Goal: Task Accomplishment & Management: Complete application form

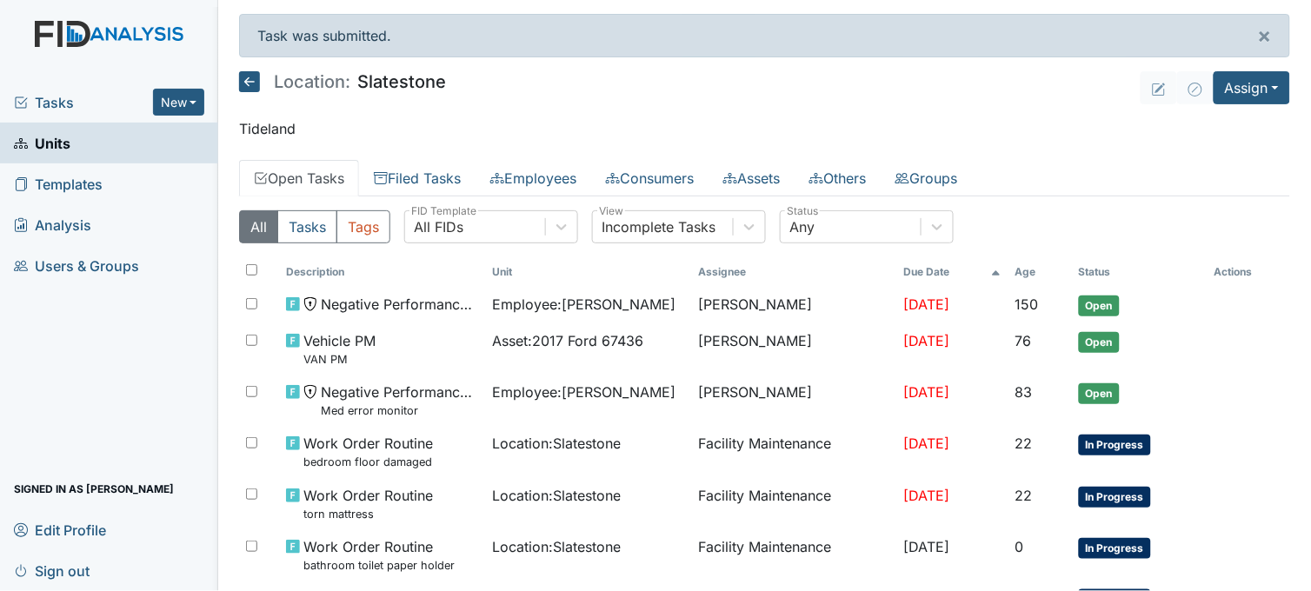
click at [64, 137] on span "Units" at bounding box center [42, 143] width 56 height 27
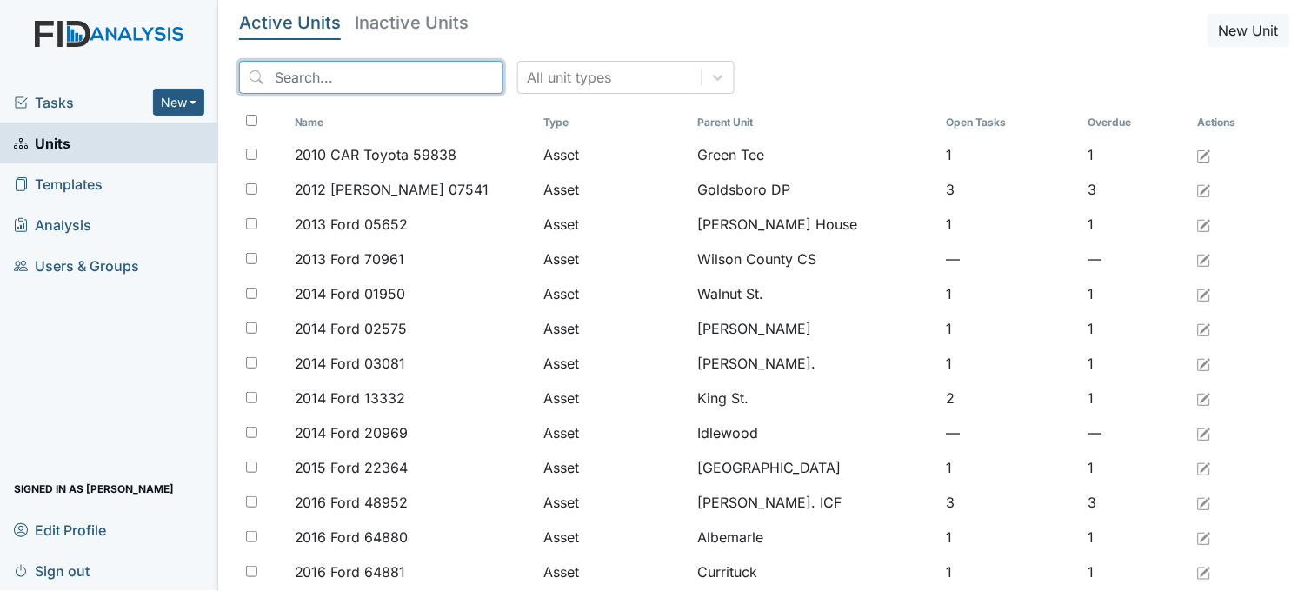
click at [376, 76] on input "search" at bounding box center [371, 77] width 264 height 33
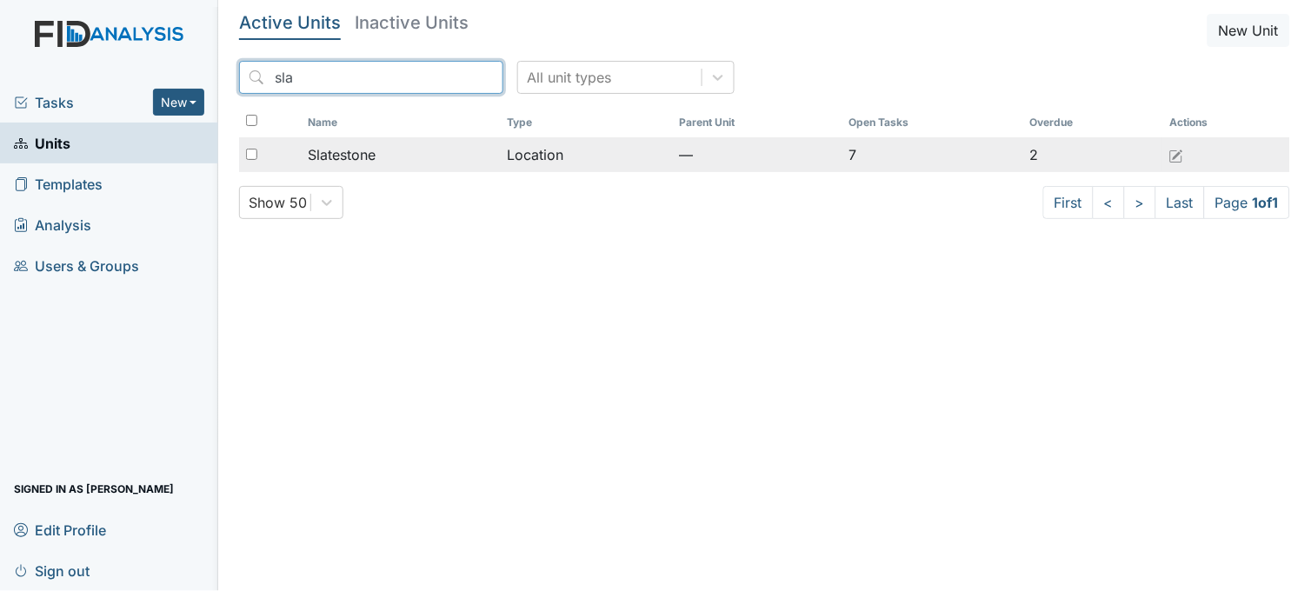
type input "sla"
click at [377, 149] on div "Slatestone" at bounding box center [401, 154] width 186 height 21
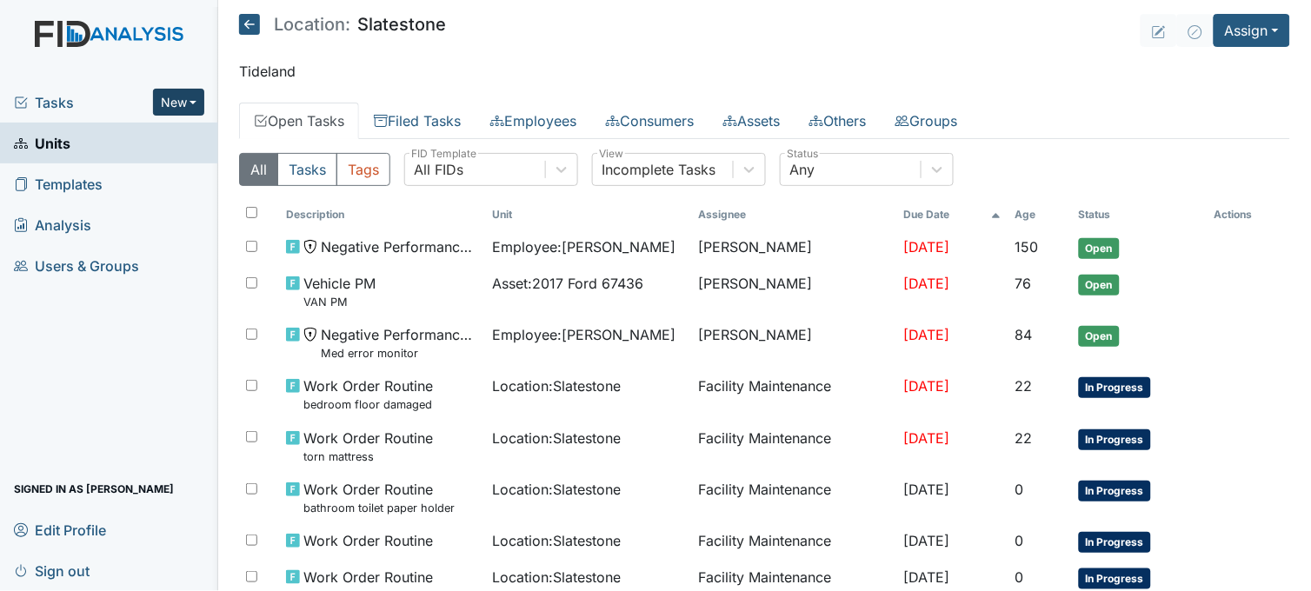
click at [176, 101] on button "New" at bounding box center [179, 102] width 52 height 27
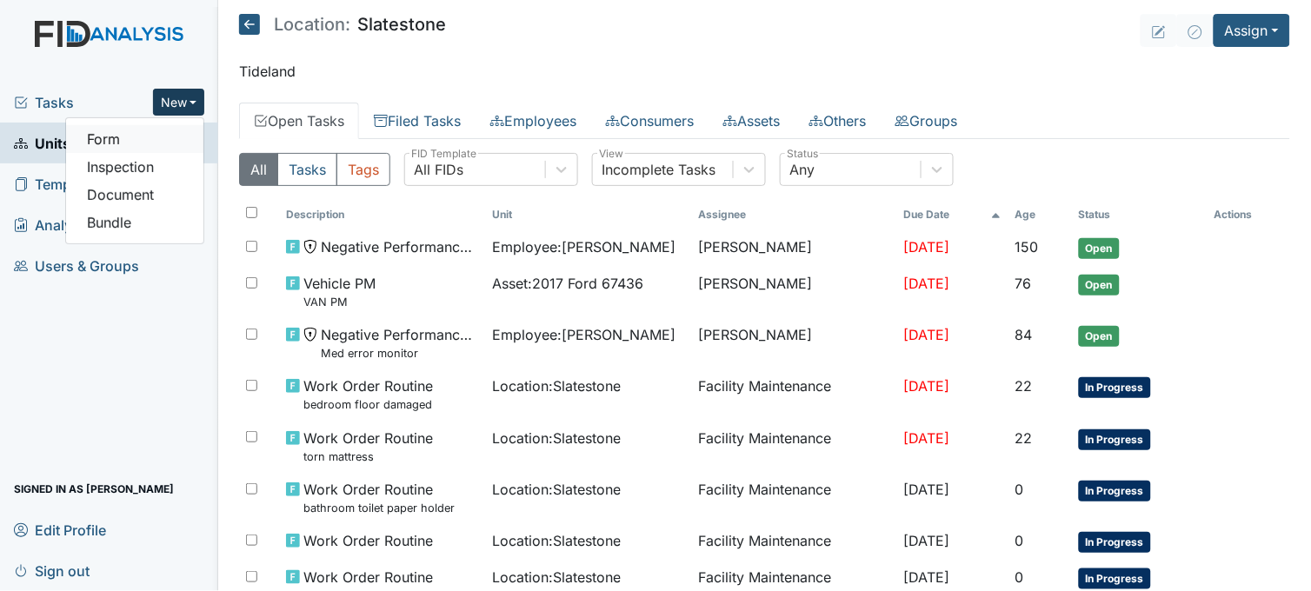
click at [151, 135] on link "Form" at bounding box center [134, 139] width 137 height 28
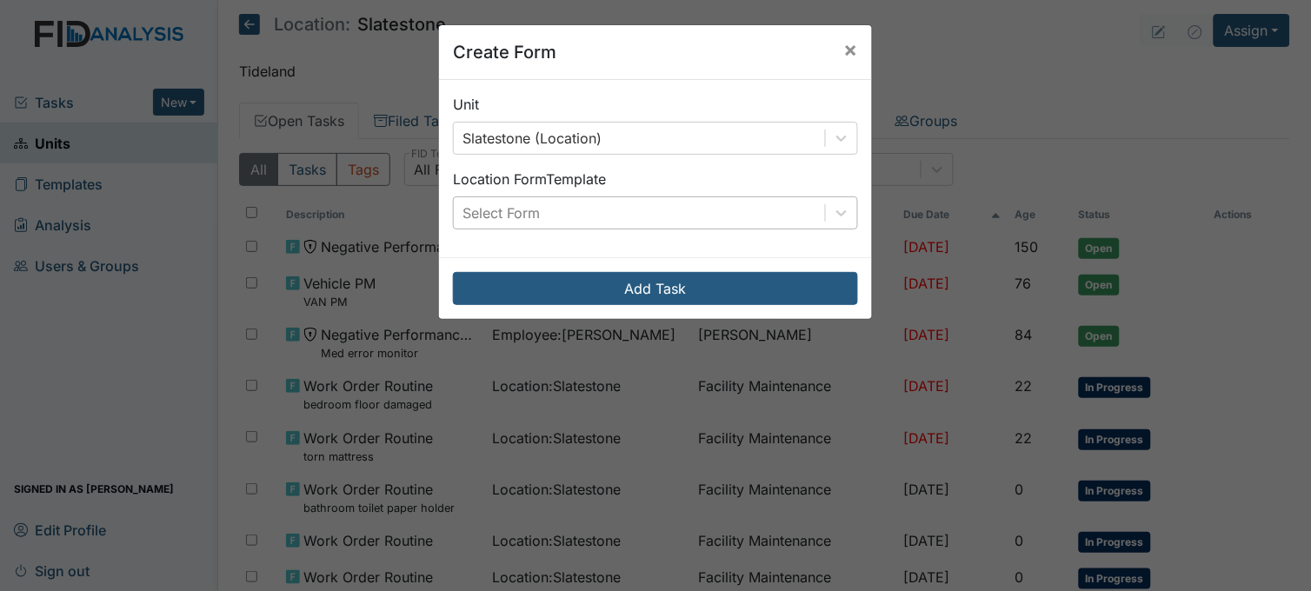
click at [806, 215] on div "Select Form" at bounding box center [639, 212] width 371 height 31
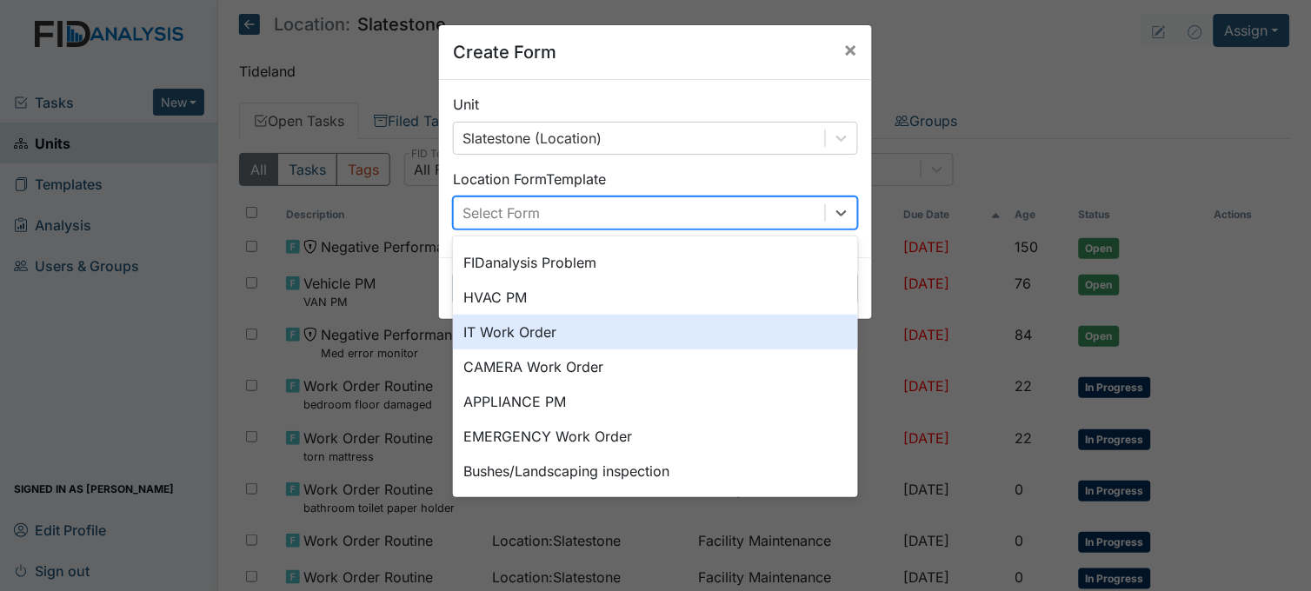
scroll to position [216, 0]
click at [545, 330] on div "IT Work Order" at bounding box center [655, 331] width 405 height 35
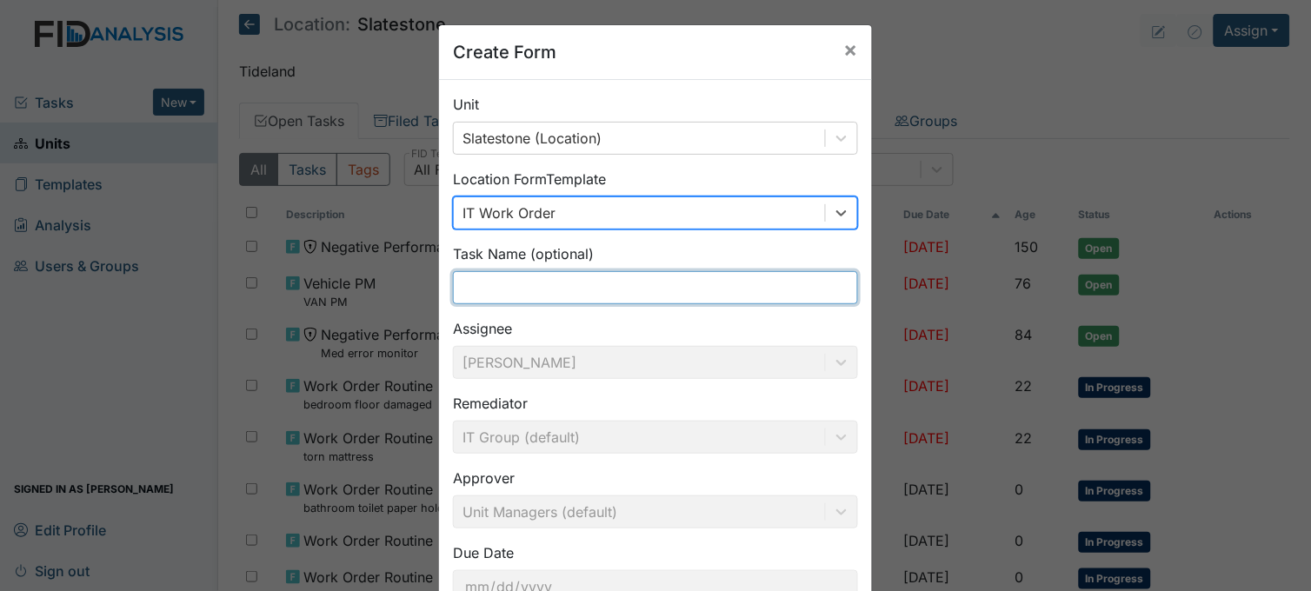
click at [526, 291] on input "text" at bounding box center [655, 287] width 405 height 33
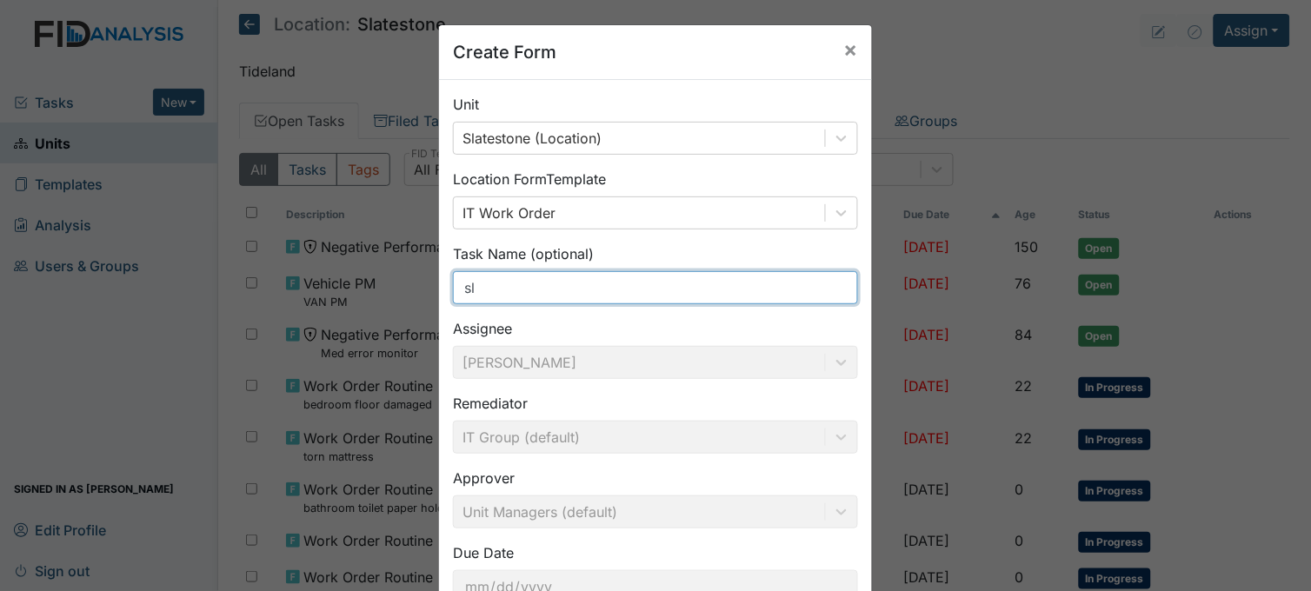
type input "s"
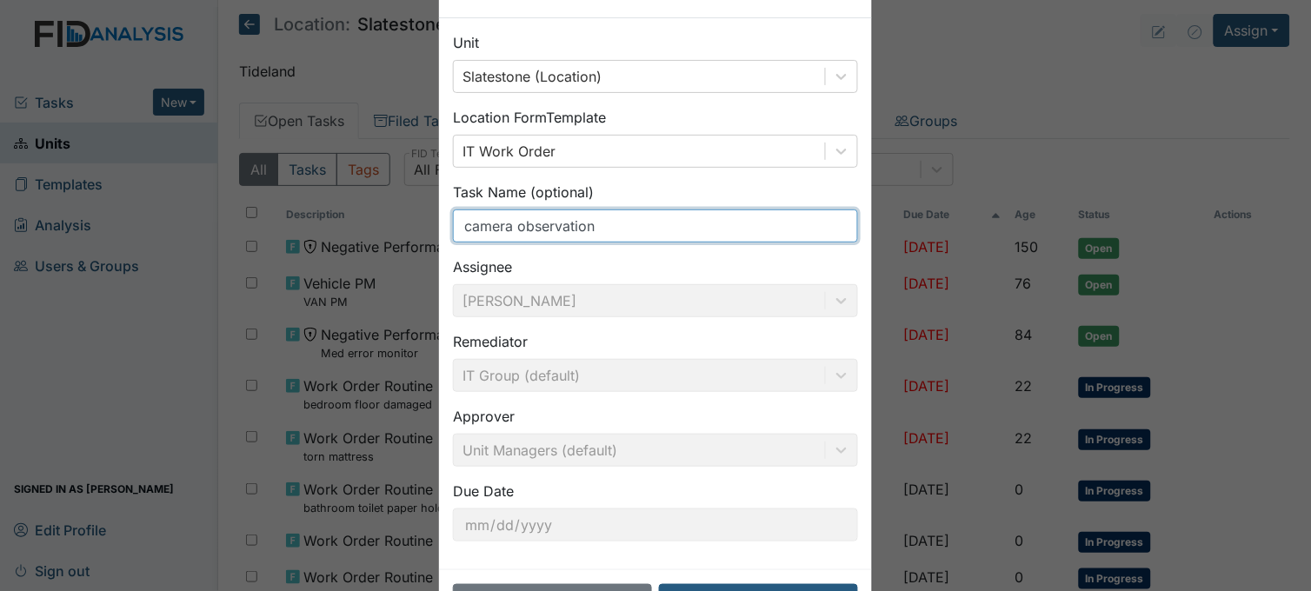
scroll to position [128, 0]
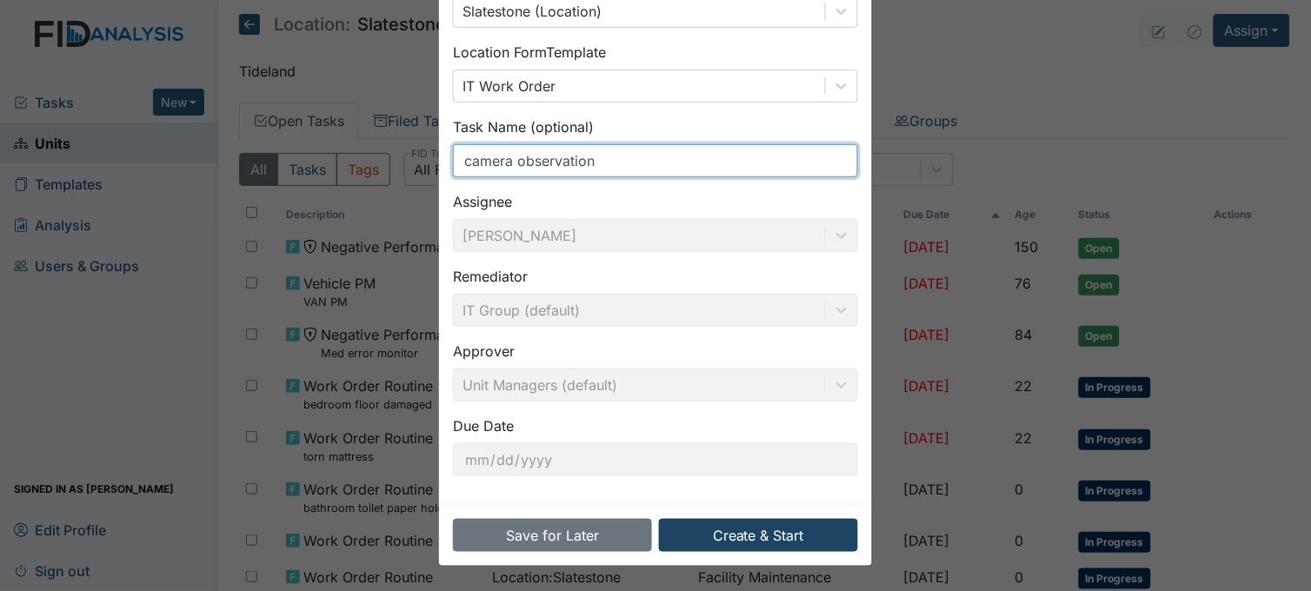
type input "camera observation"
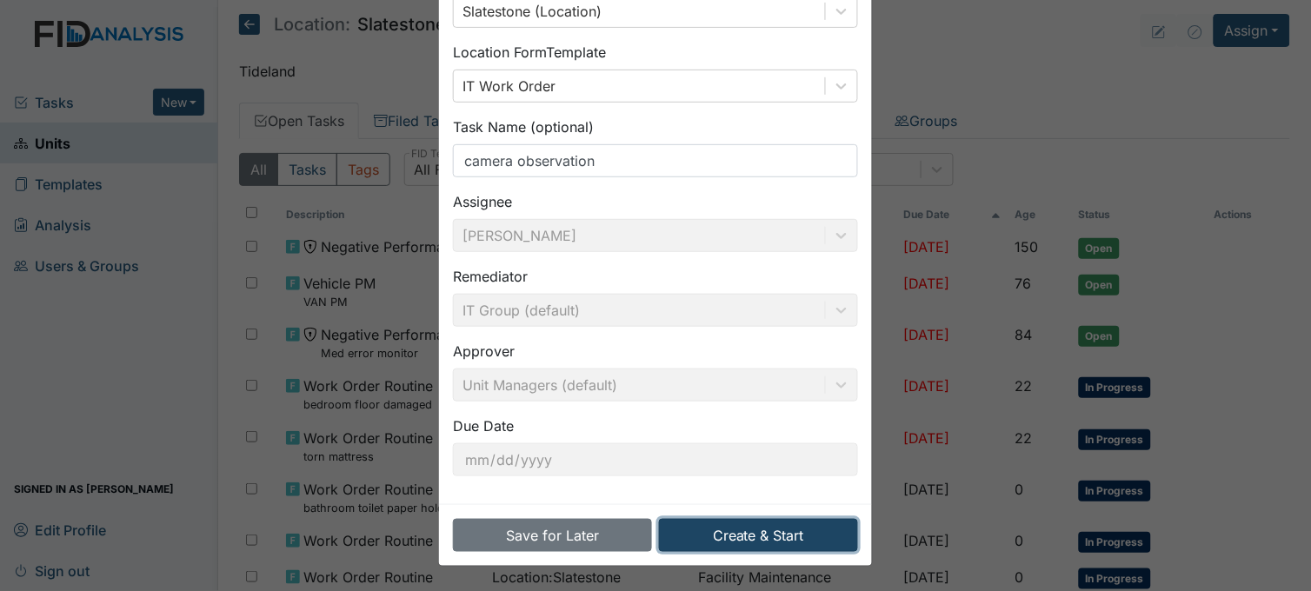
click at [756, 527] on button "Create & Start" at bounding box center [758, 535] width 199 height 33
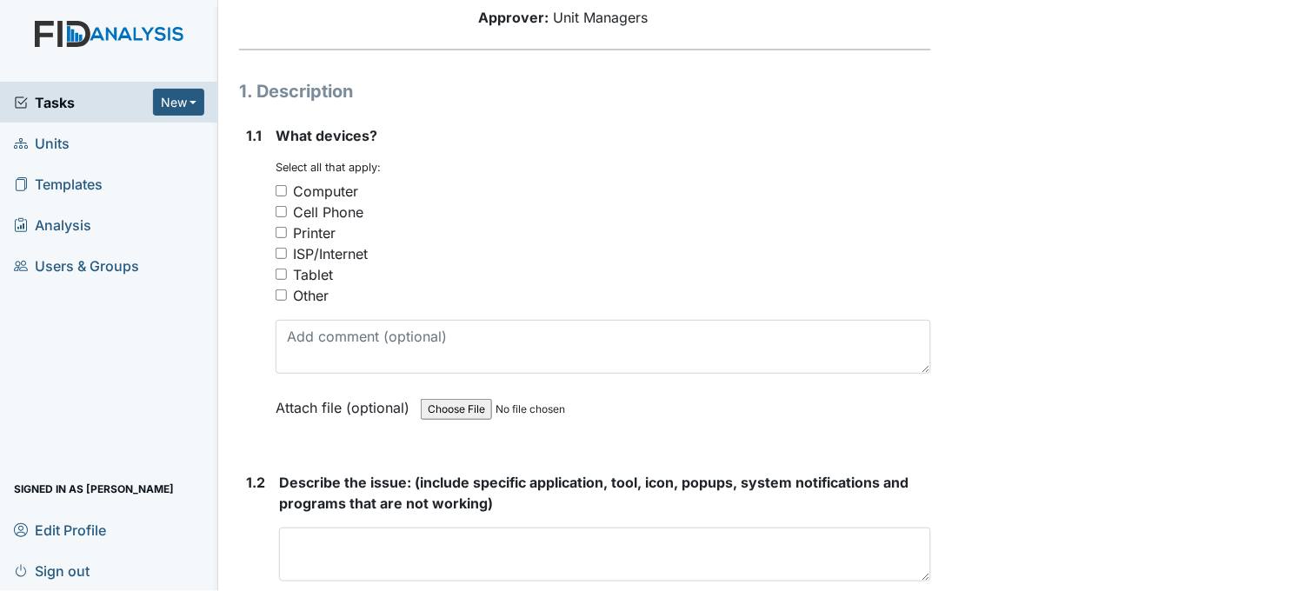
scroll to position [193, 0]
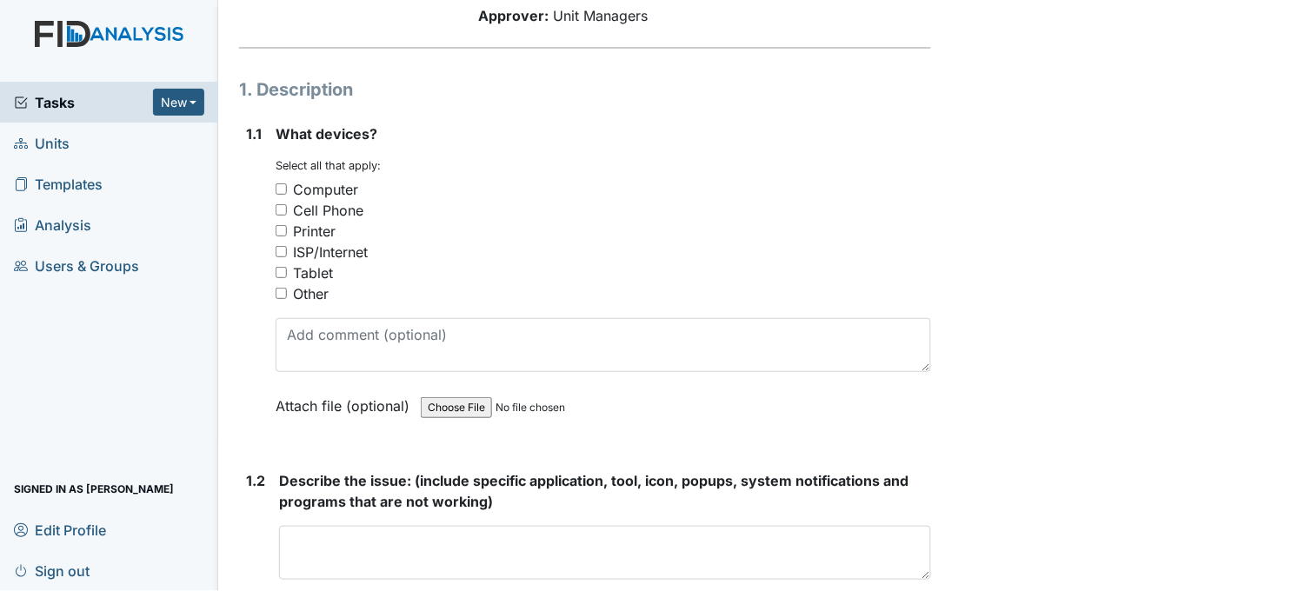
click at [282, 227] on input "Printer" at bounding box center [281, 230] width 11 height 11
checkbox input "true"
click at [282, 289] on input "Other" at bounding box center [281, 293] width 11 height 11
checkbox input "true"
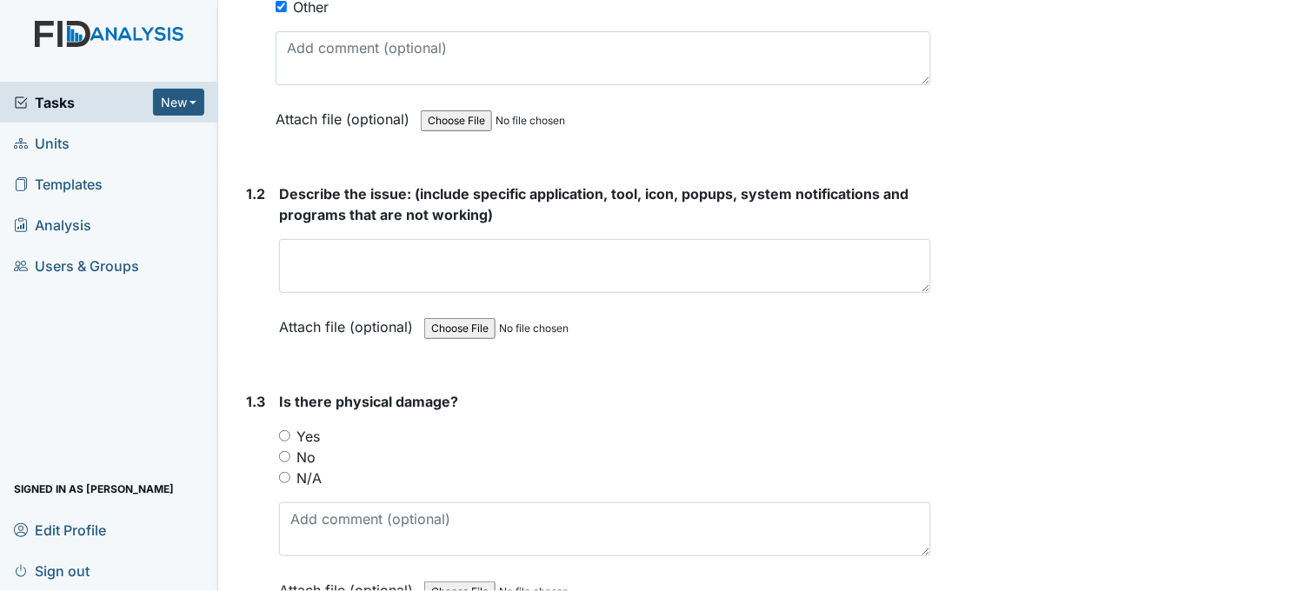
scroll to position [482, 0]
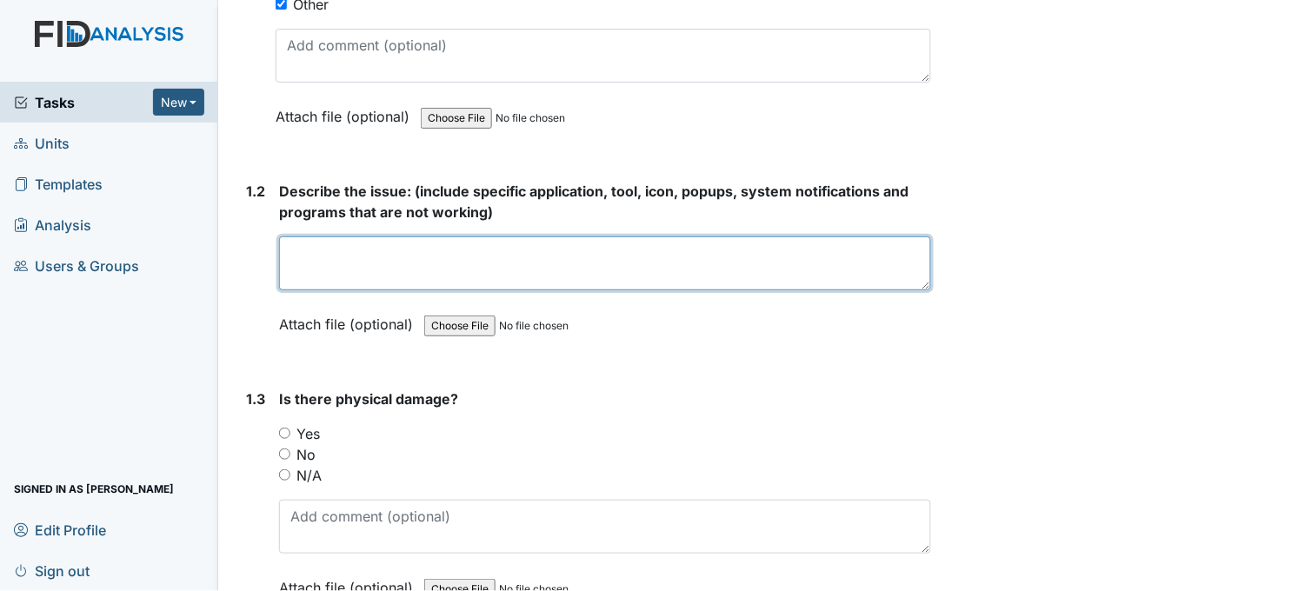
click at [464, 249] on textarea at bounding box center [605, 263] width 652 height 54
type textarea "c"
type textarea "I"
click at [309, 252] on textarea "I n can't log into my cameras for some reason. also, I can't print anything fro…" at bounding box center [605, 263] width 652 height 54
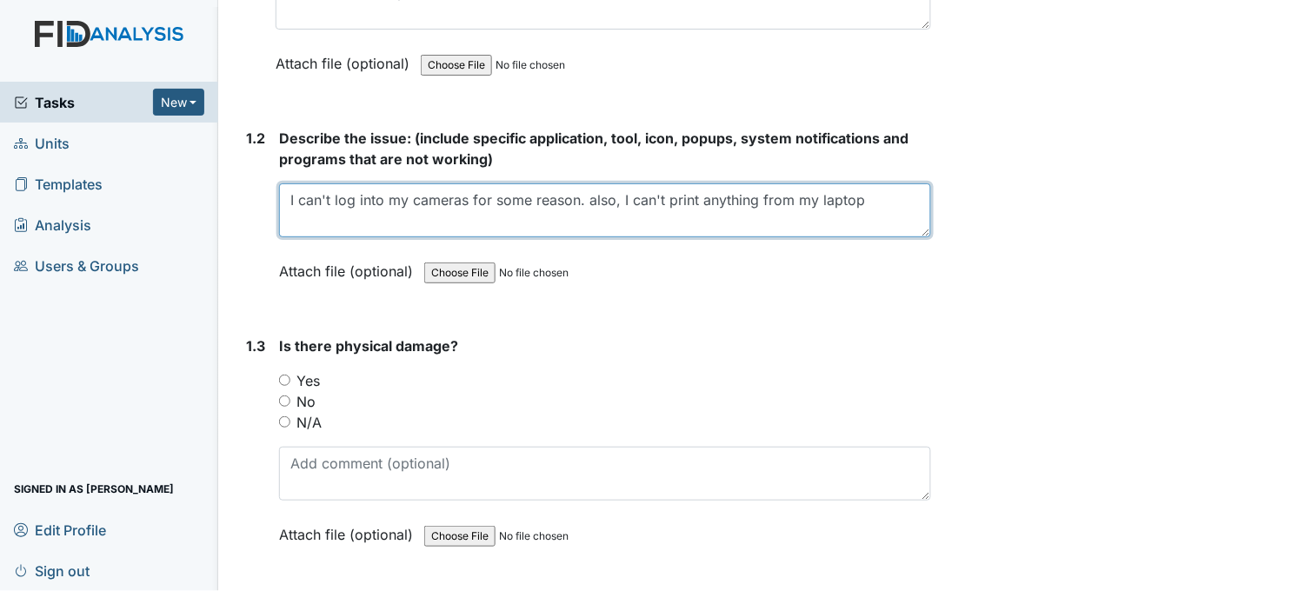
scroll to position [675, 0]
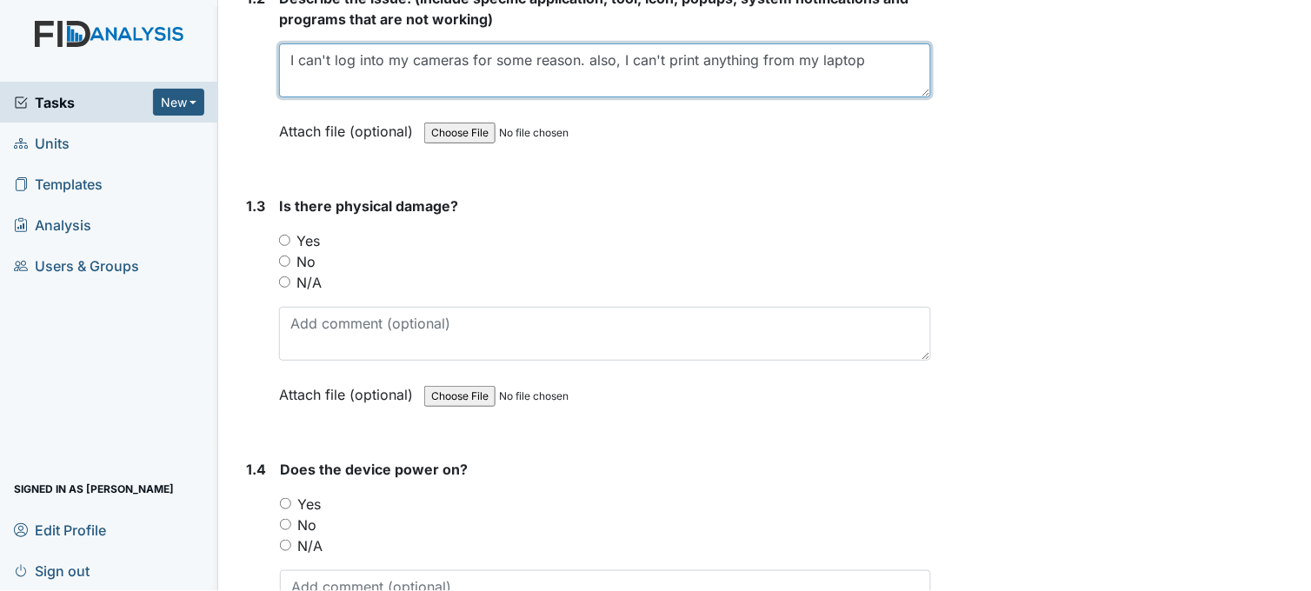
type textarea "I can't log into my cameras for some reason. also, I can't print anything from …"
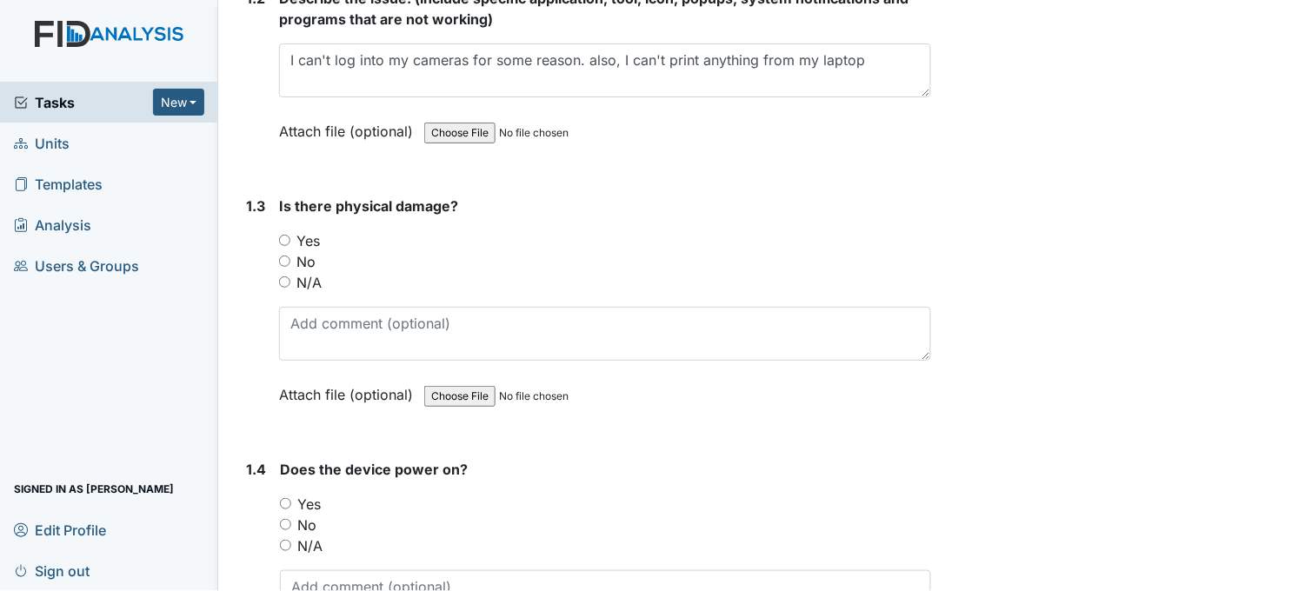
click at [289, 257] on input "No" at bounding box center [284, 261] width 11 height 11
radio input "true"
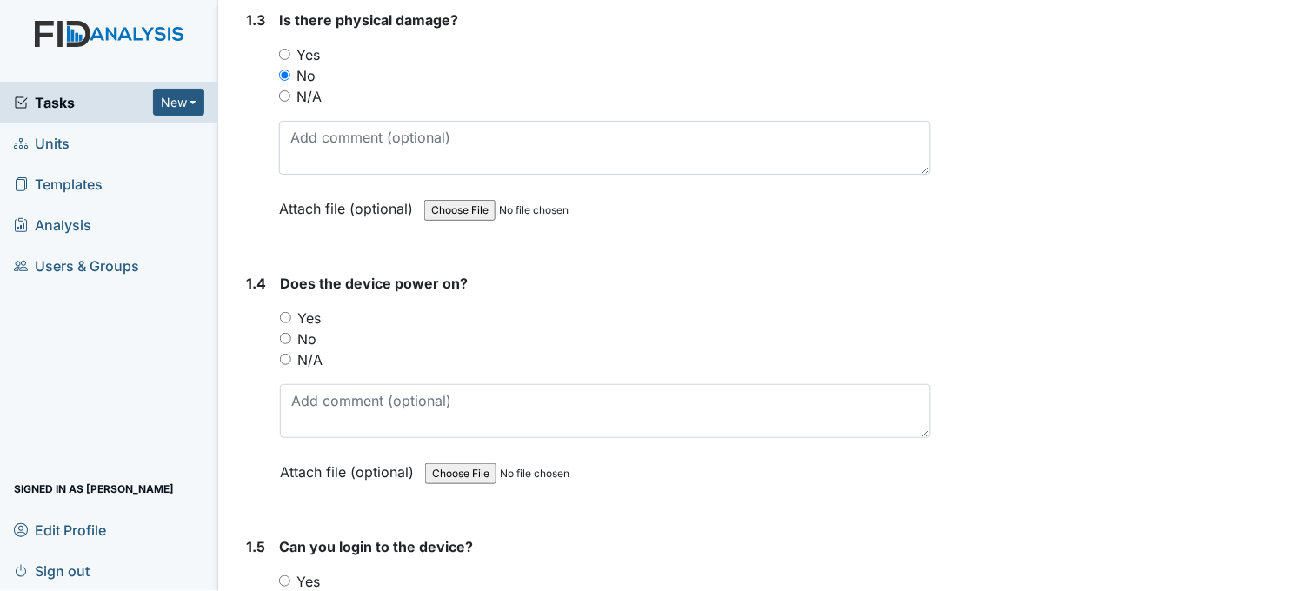
scroll to position [869, 0]
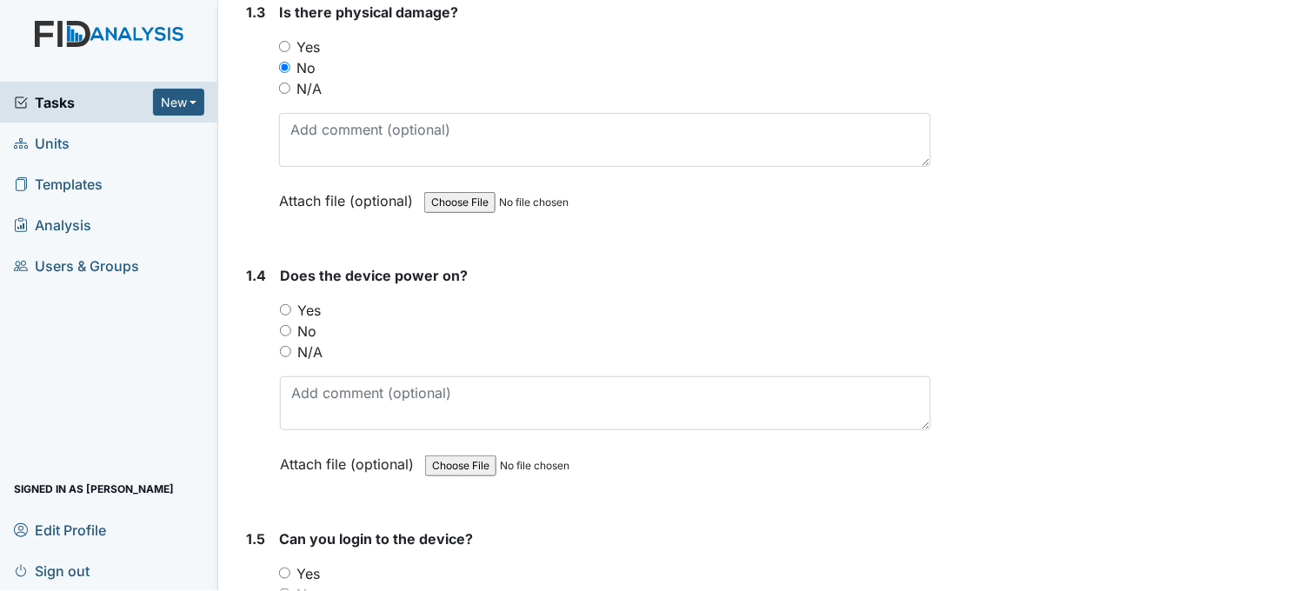
click at [282, 307] on input "Yes" at bounding box center [285, 309] width 11 height 11
radio input "true"
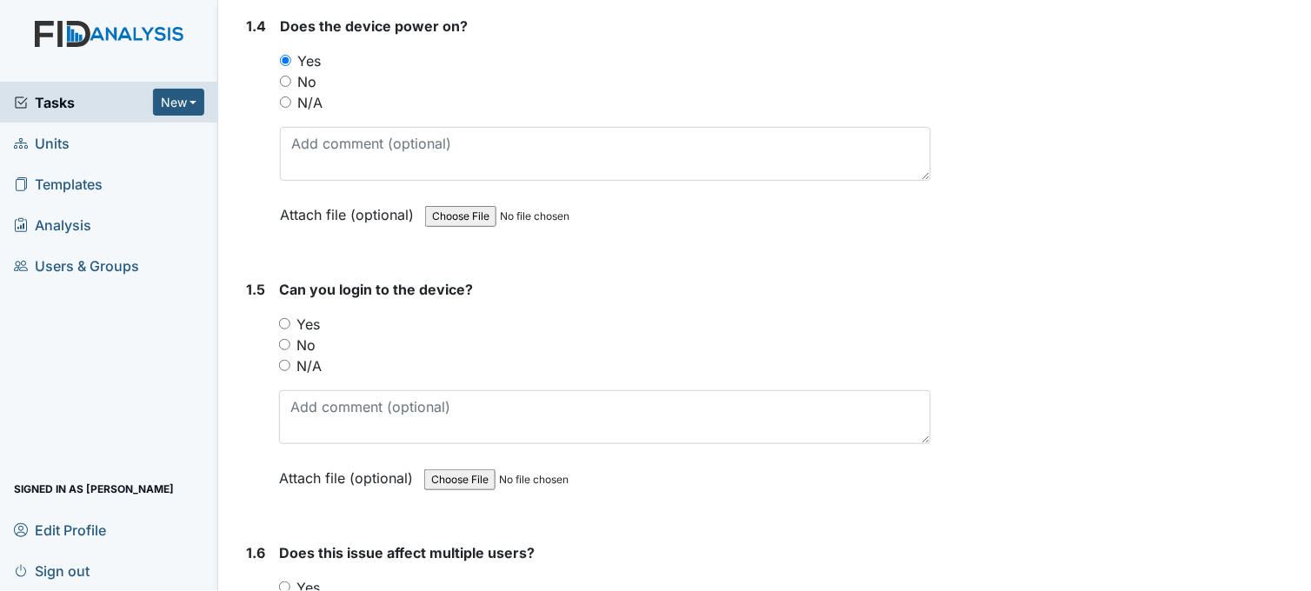
scroll to position [1159, 0]
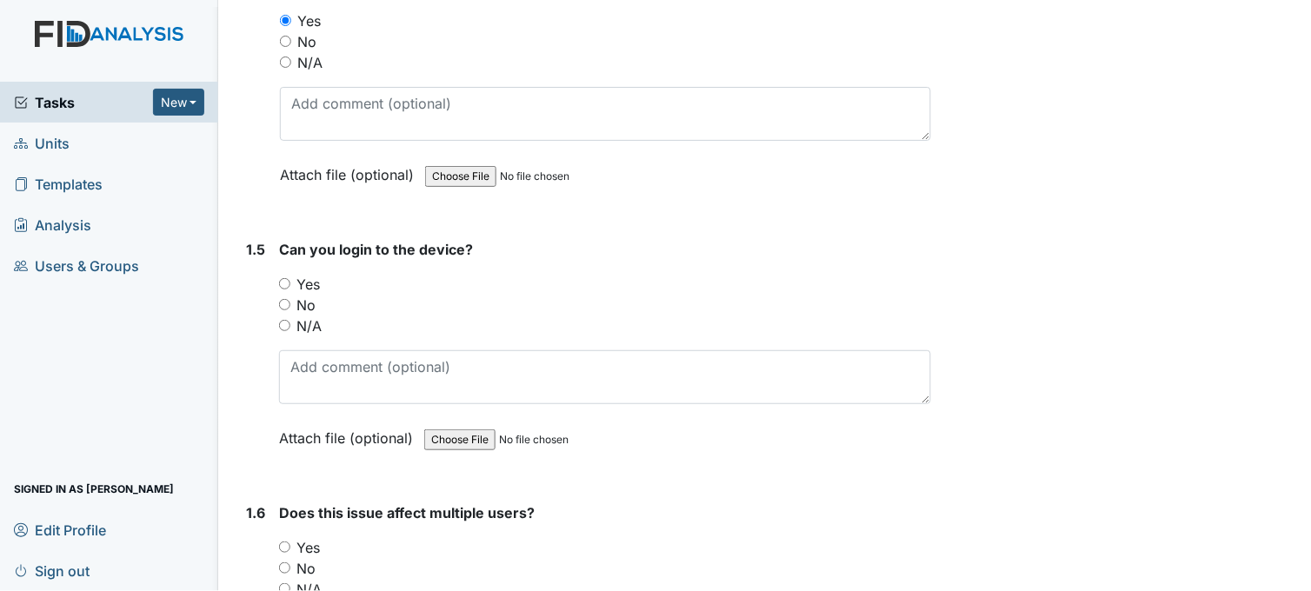
click at [282, 299] on input "No" at bounding box center [284, 304] width 11 height 11
radio input "true"
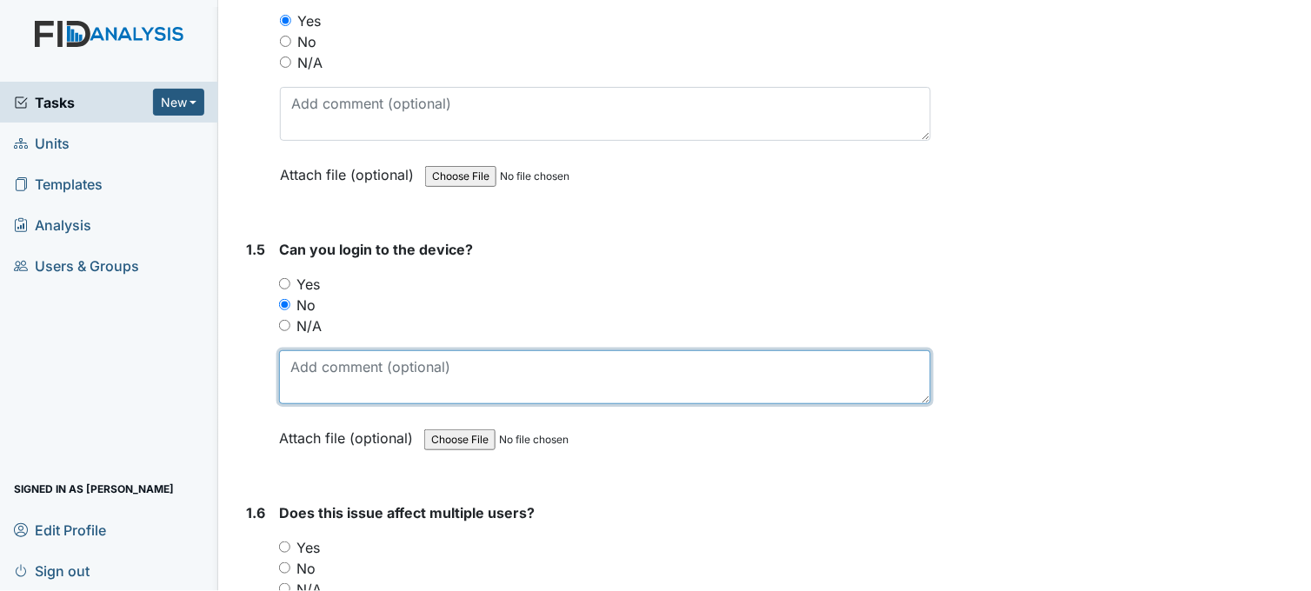
click at [377, 367] on textarea at bounding box center [605, 377] width 652 height 54
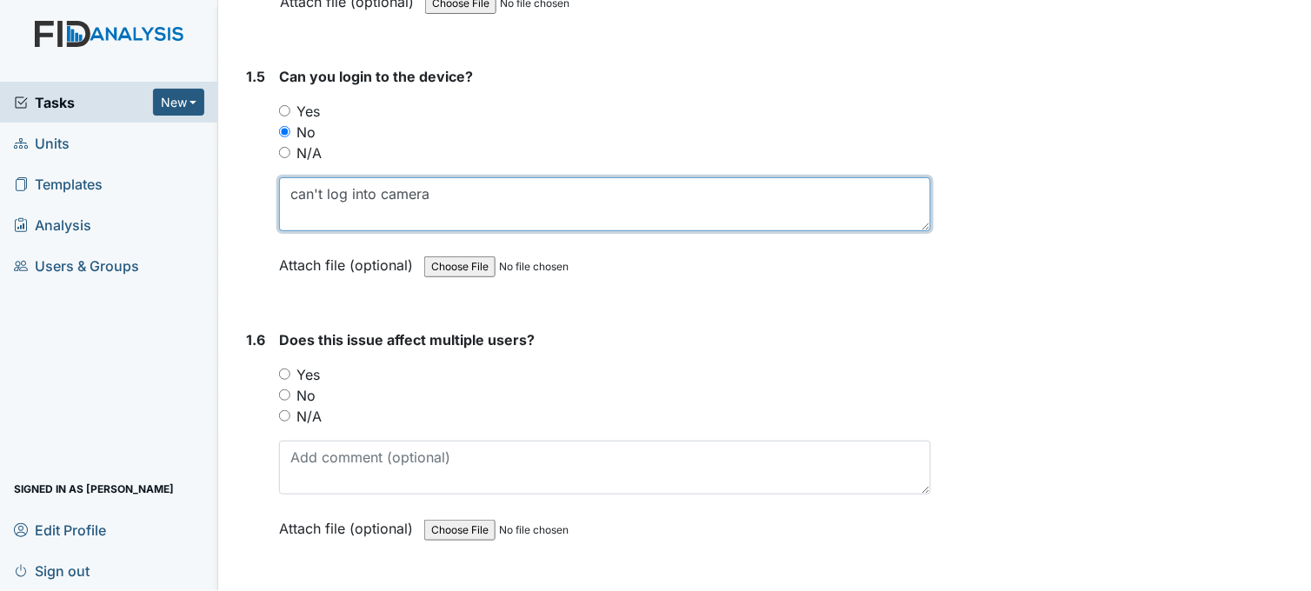
scroll to position [1352, 0]
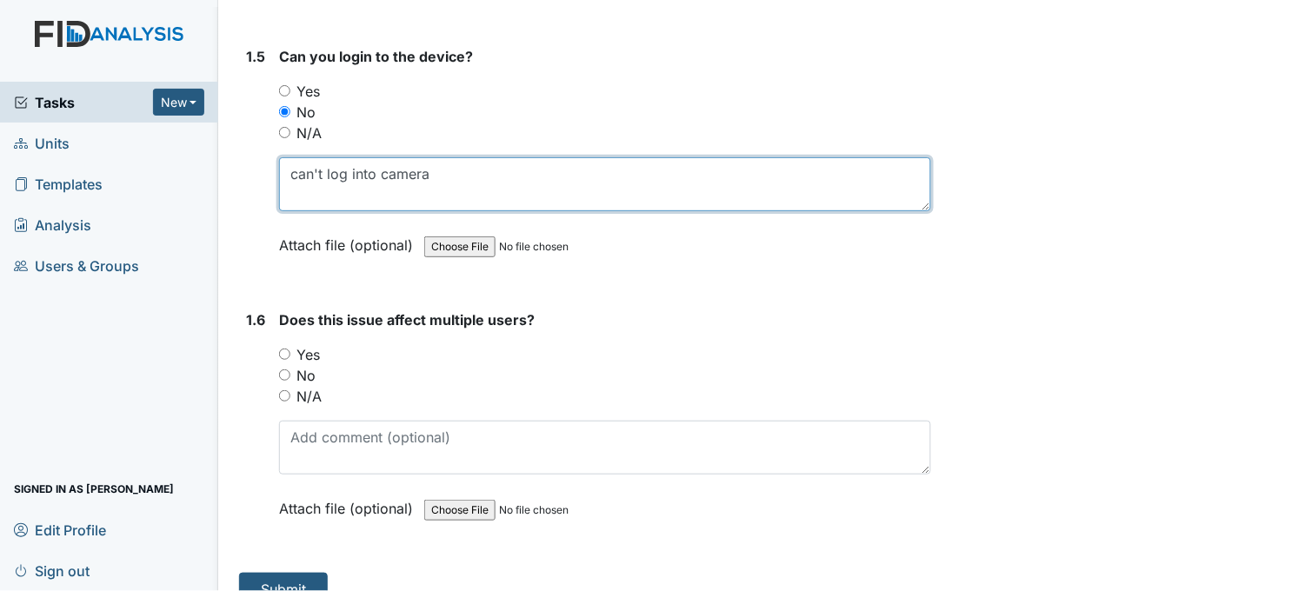
type textarea "can't log into camera"
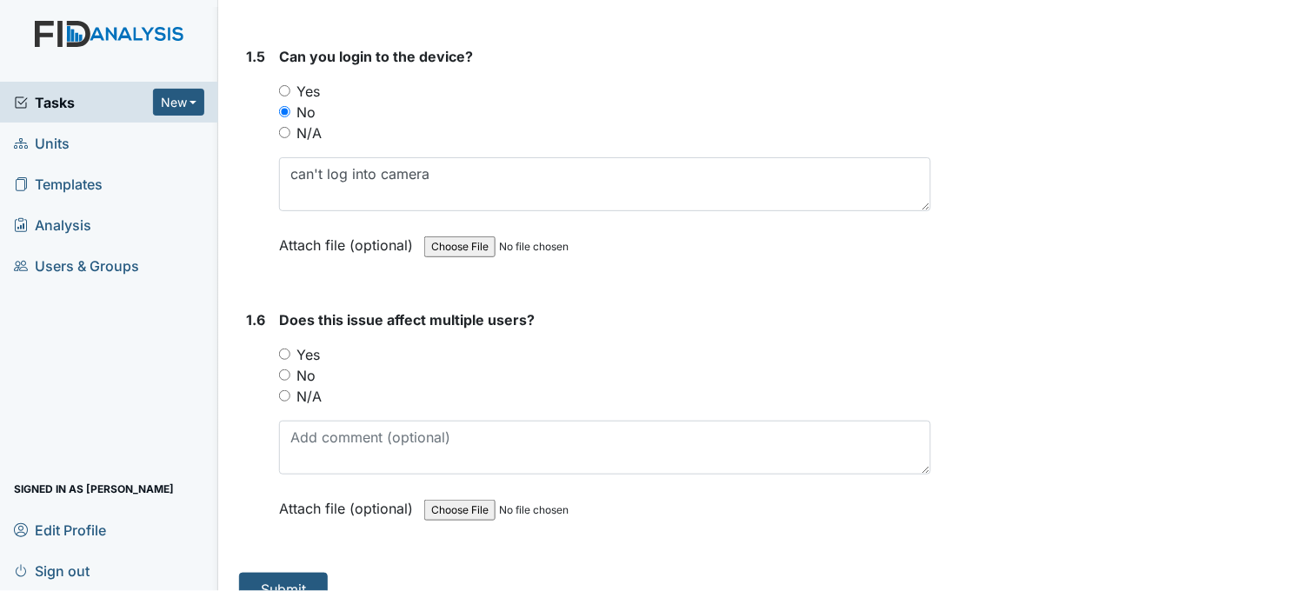
click at [284, 369] on input "No" at bounding box center [284, 374] width 11 height 11
radio input "true"
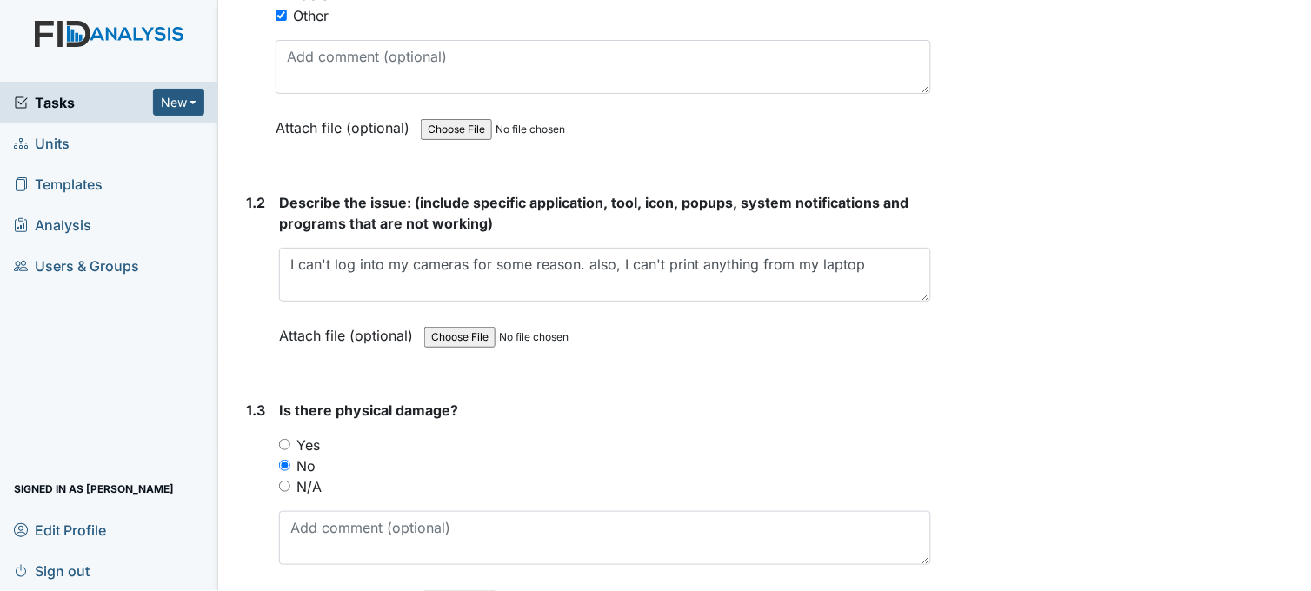
scroll to position [412, 0]
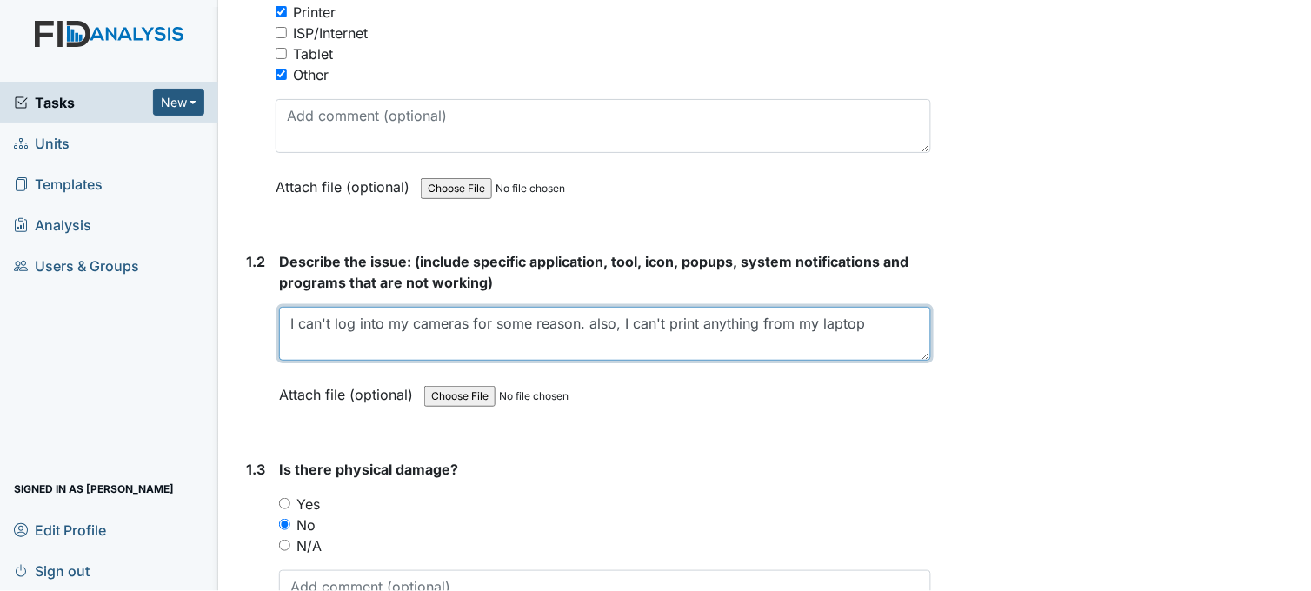
drag, startPoint x: 618, startPoint y: 322, endPoint x: 870, endPoint y: 329, distance: 252.2
click at [870, 329] on textarea "I can't log into my cameras for some reason. also, I can't print anything from …" at bounding box center [605, 334] width 652 height 54
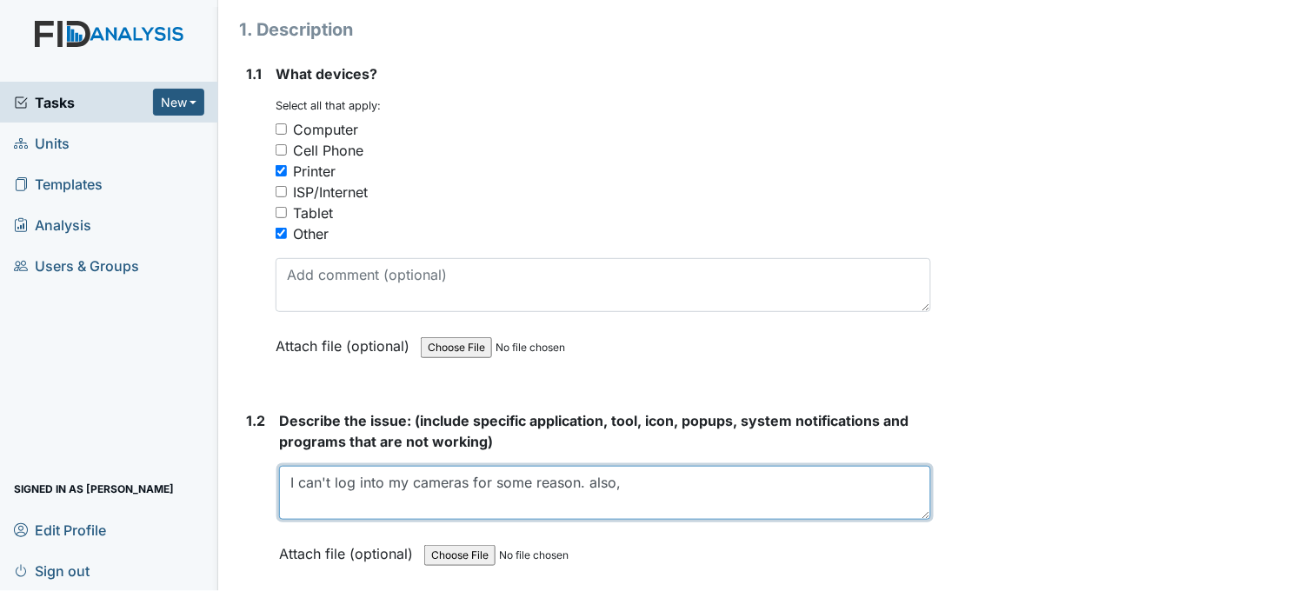
scroll to position [219, 0]
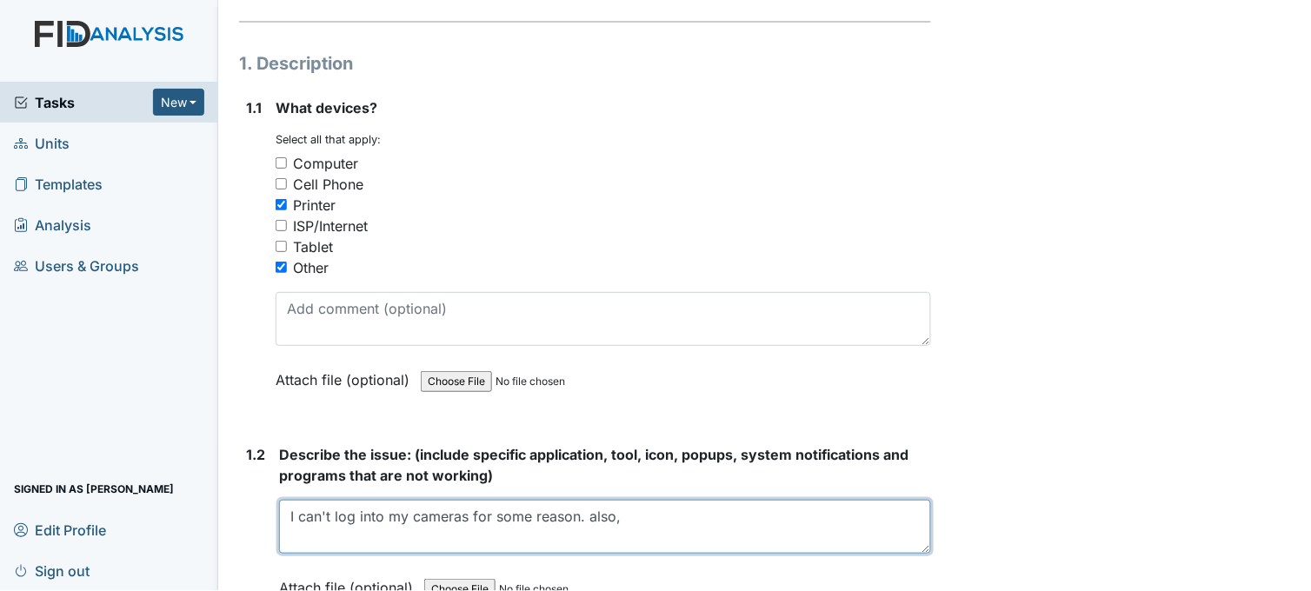
type textarea "I can't log into my cameras for some reason. also,"
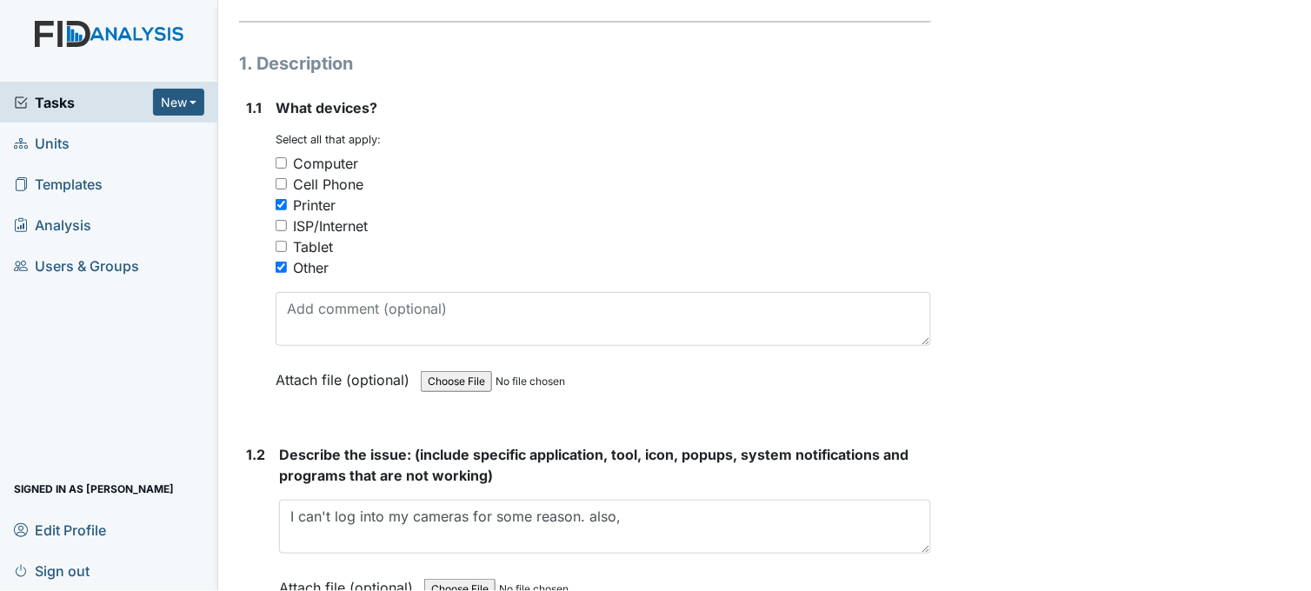
click at [276, 201] on input "Printer" at bounding box center [281, 204] width 11 height 11
checkbox input "false"
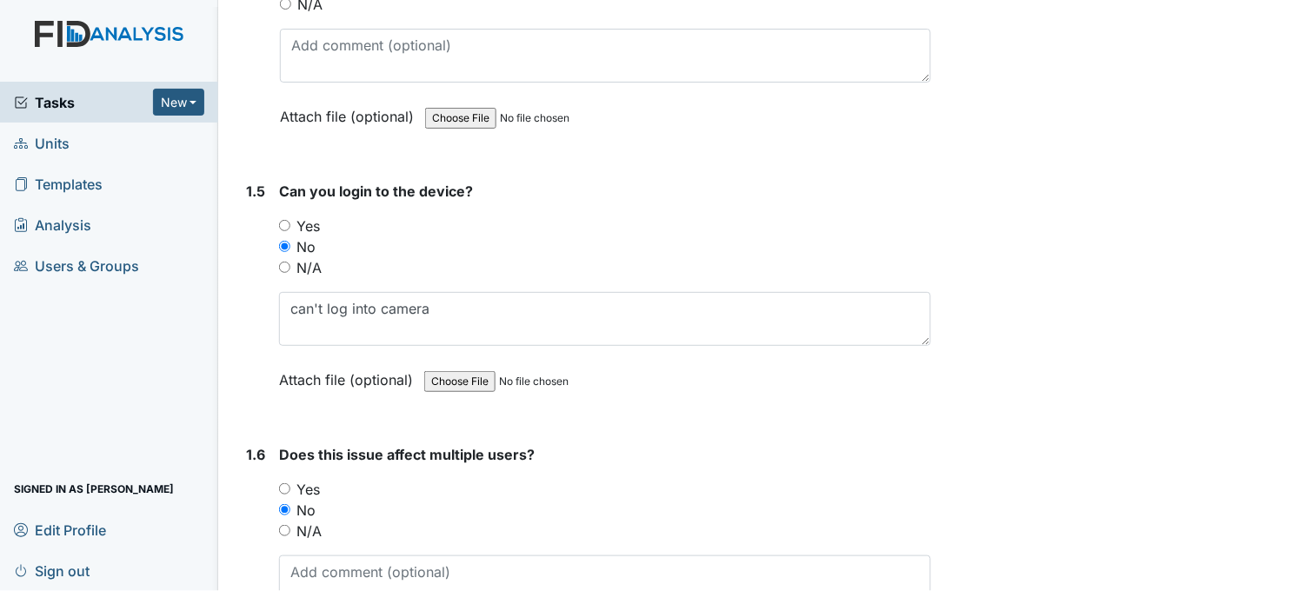
scroll to position [1378, 0]
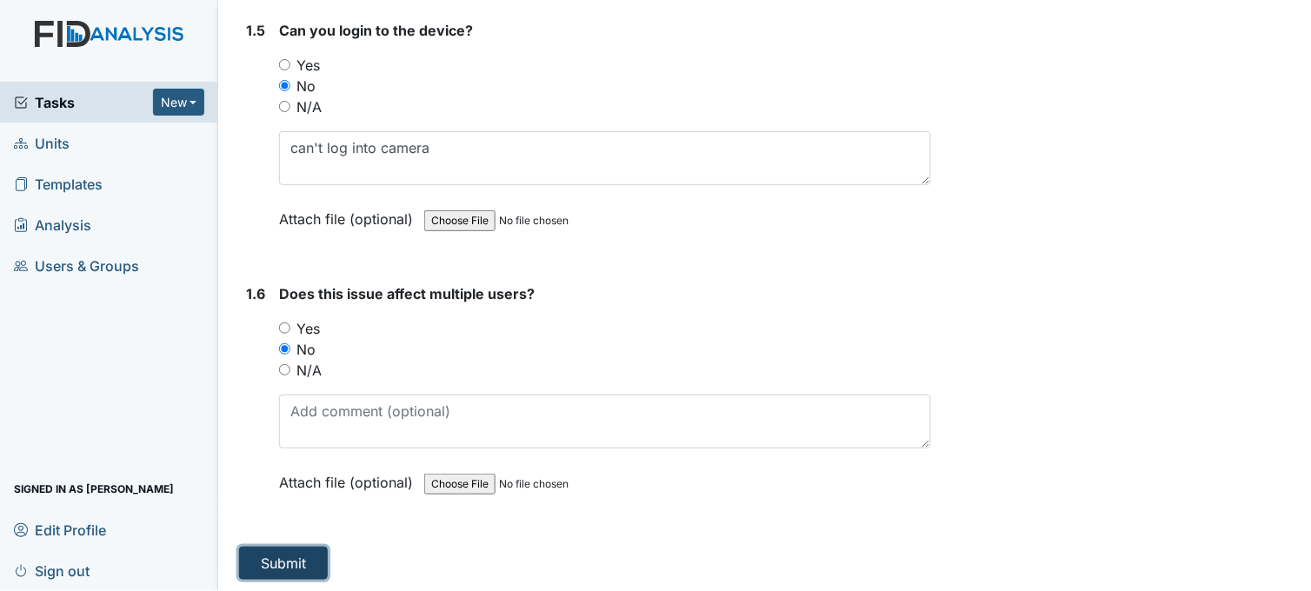
click at [284, 569] on button "Submit" at bounding box center [283, 563] width 89 height 33
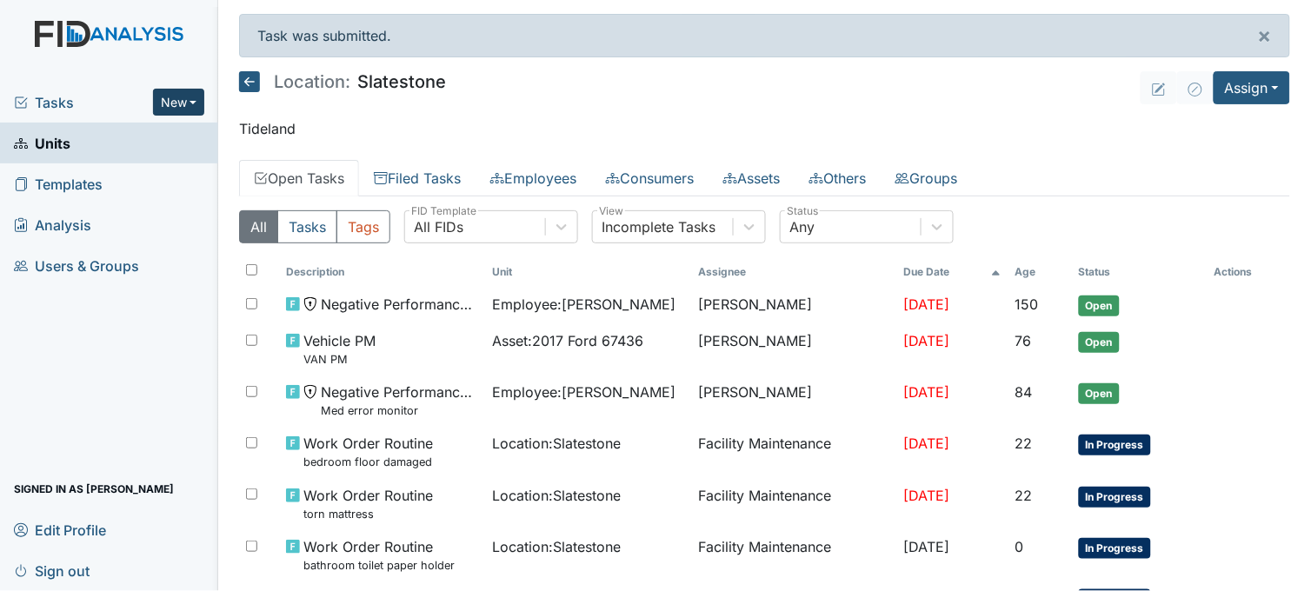
click at [174, 105] on button "New" at bounding box center [179, 102] width 52 height 27
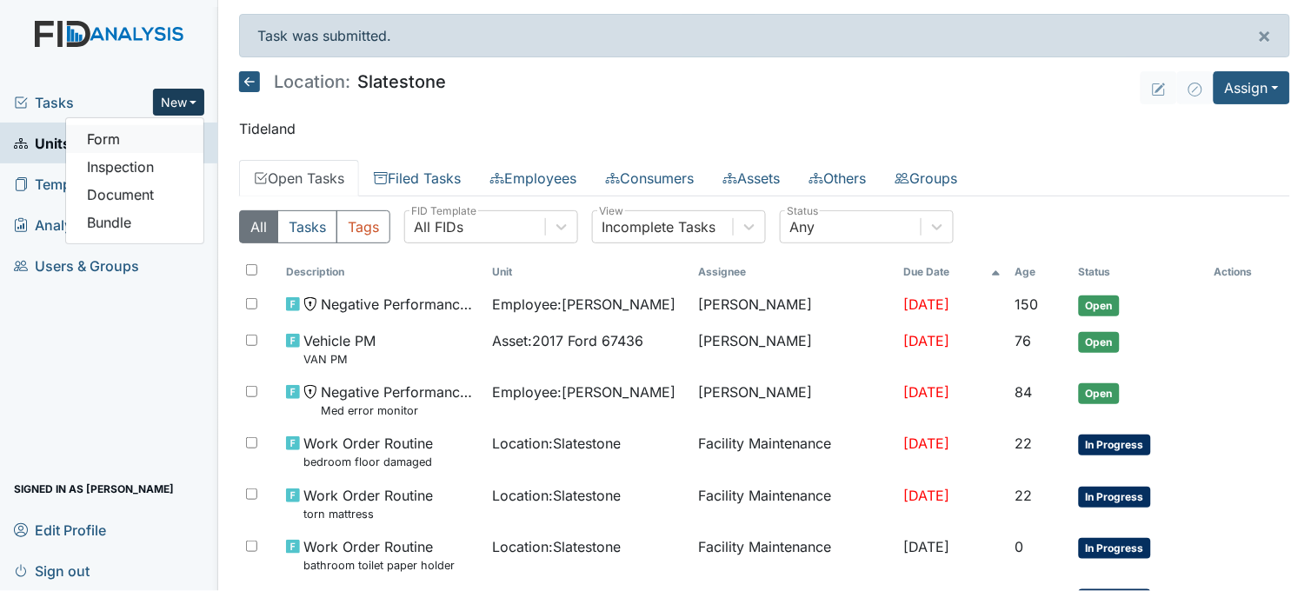
click at [168, 141] on link "Form" at bounding box center [134, 139] width 137 height 28
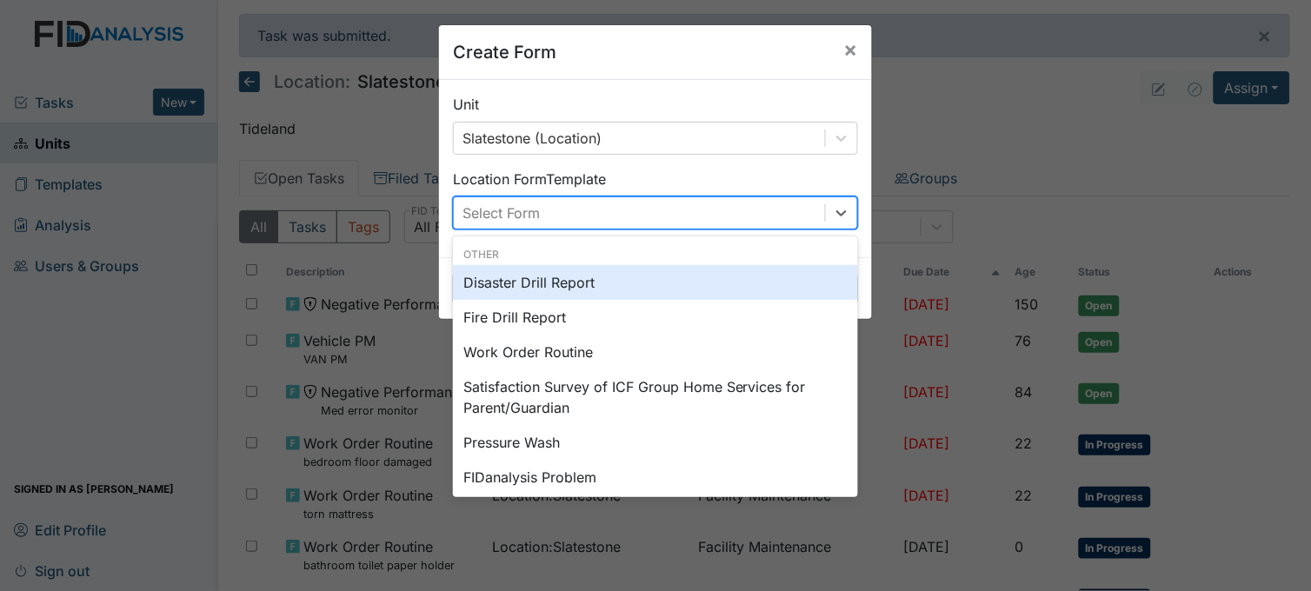
click at [518, 207] on div "Select Form" at bounding box center [500, 213] width 77 height 21
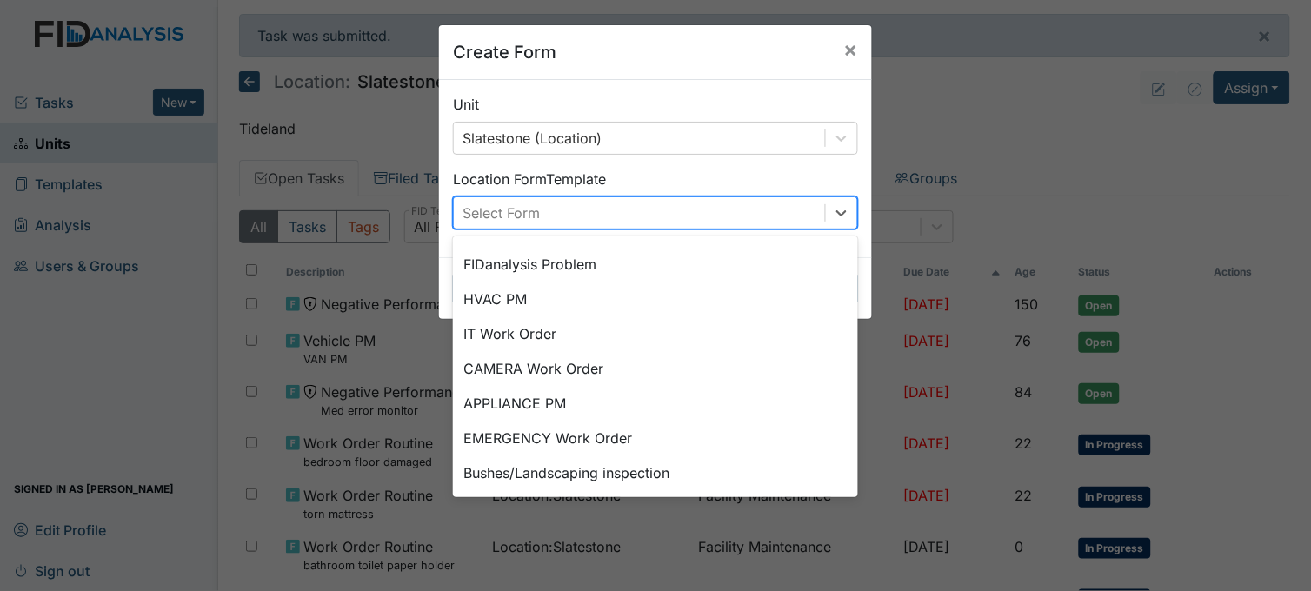
scroll to position [216, 0]
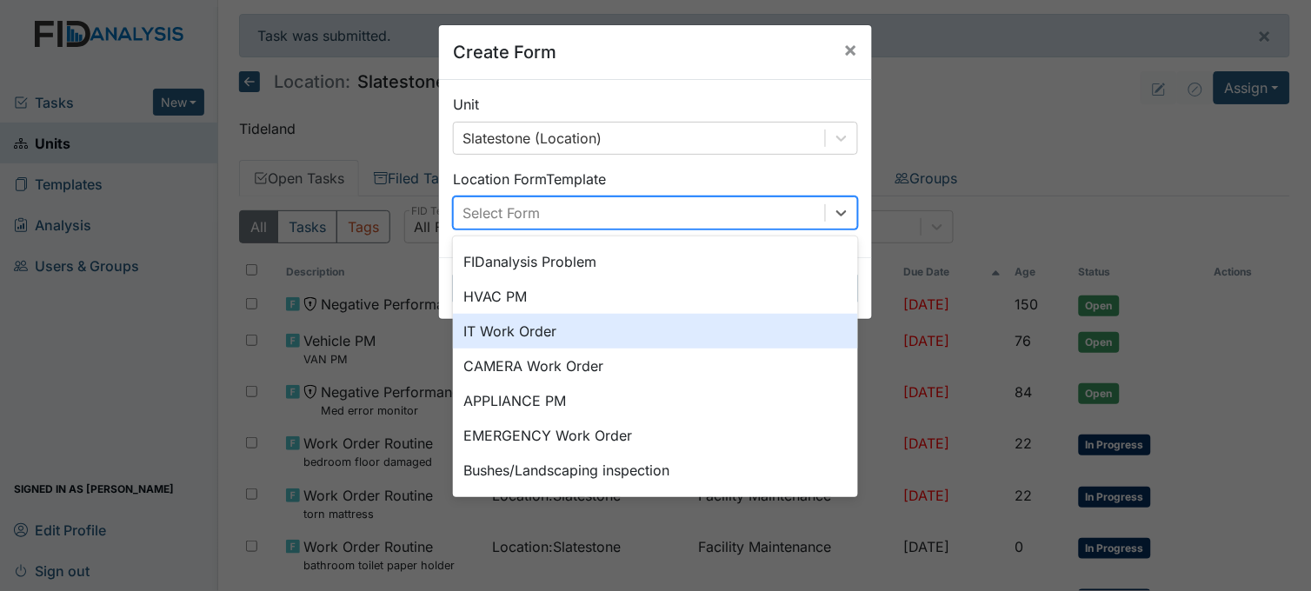
click at [516, 323] on div "IT Work Order" at bounding box center [655, 331] width 405 height 35
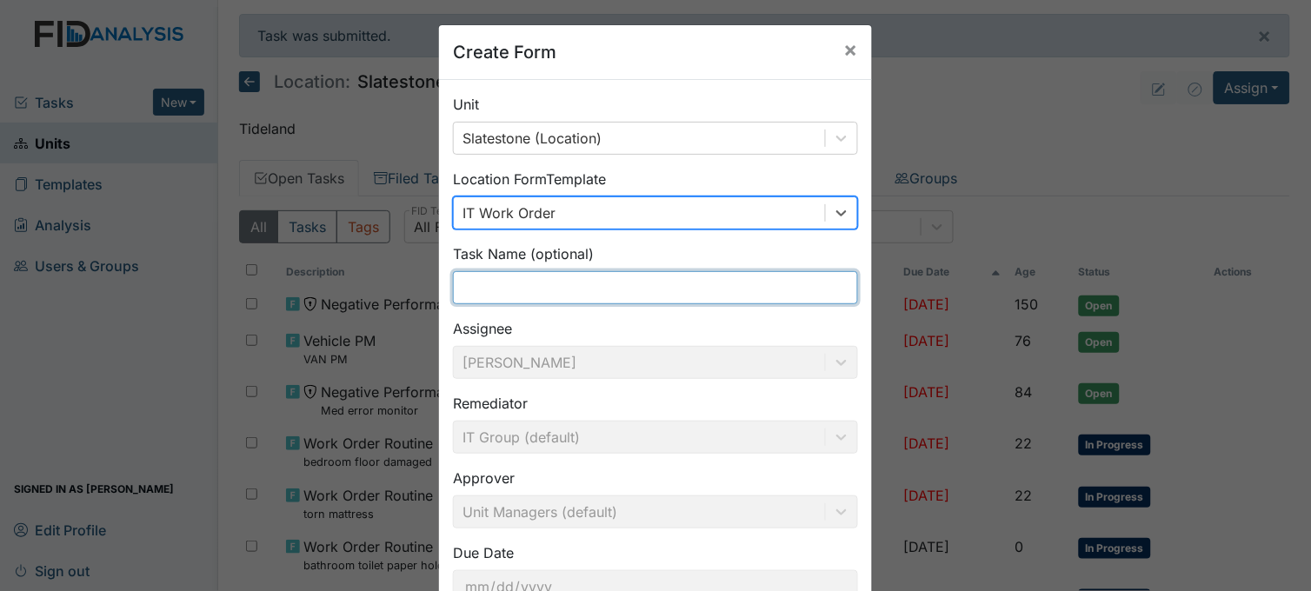
click at [523, 288] on input "text" at bounding box center [655, 287] width 405 height 33
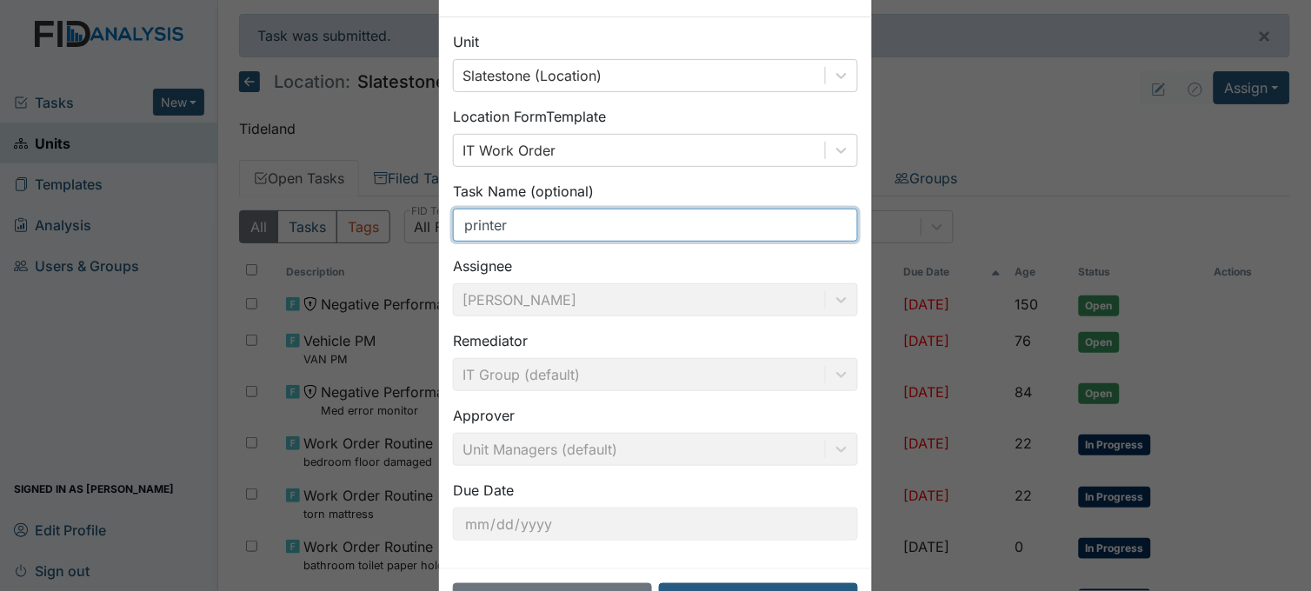
scroll to position [128, 0]
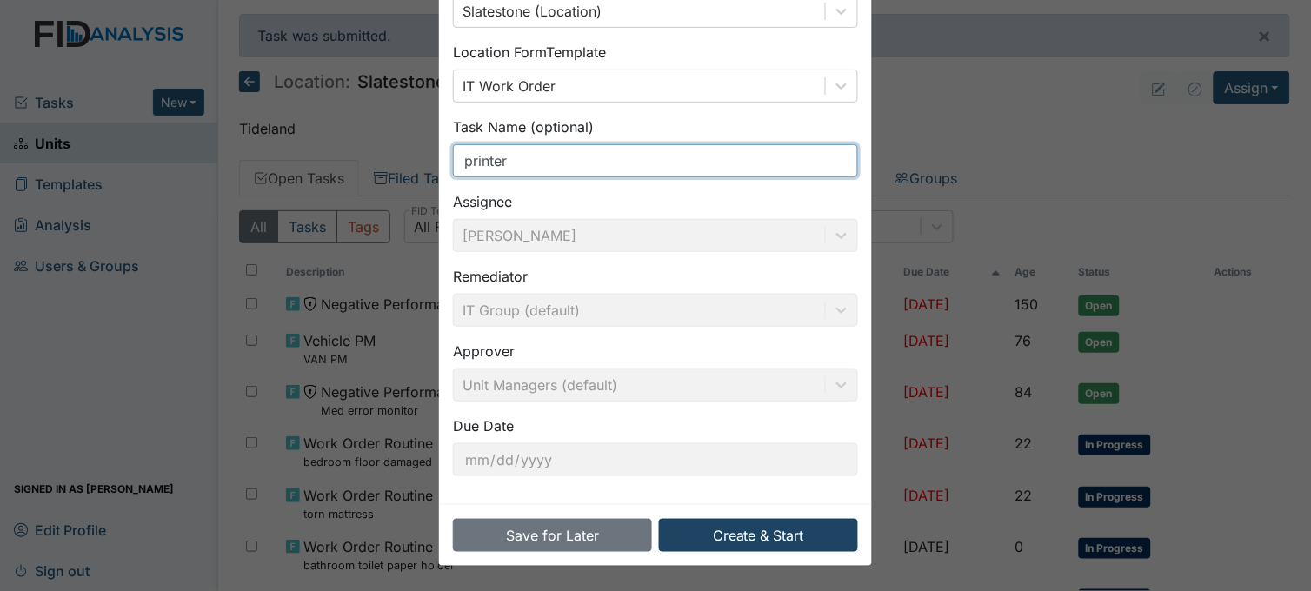
type input "printer"
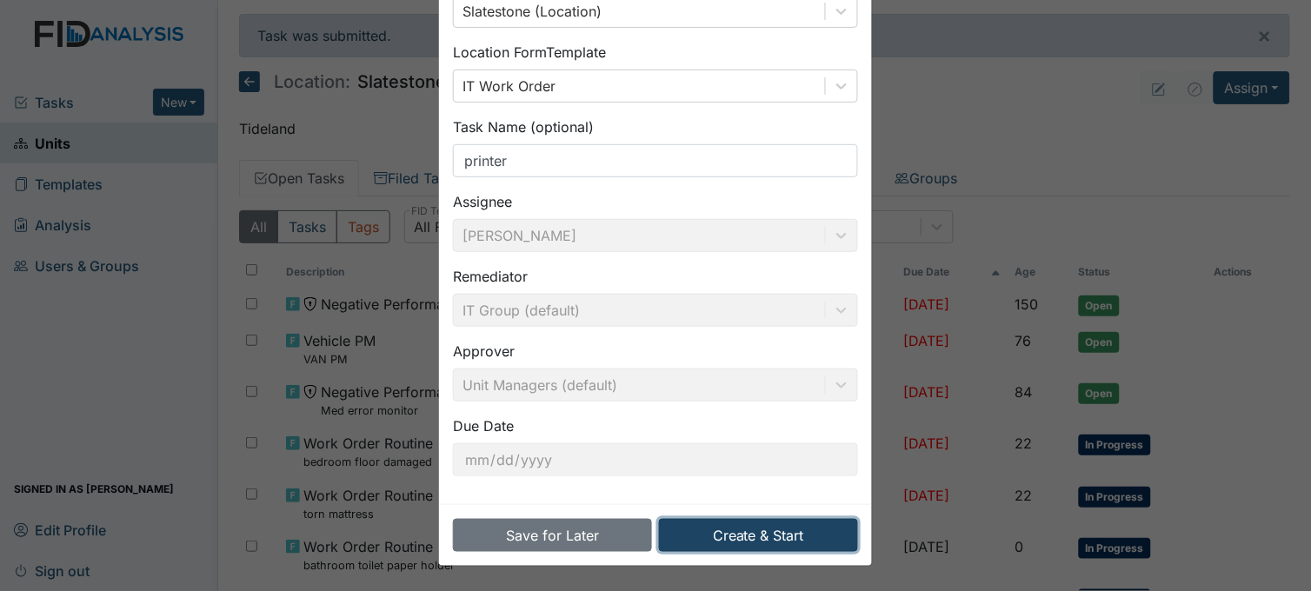
click at [824, 522] on button "Create & Start" at bounding box center [758, 535] width 199 height 33
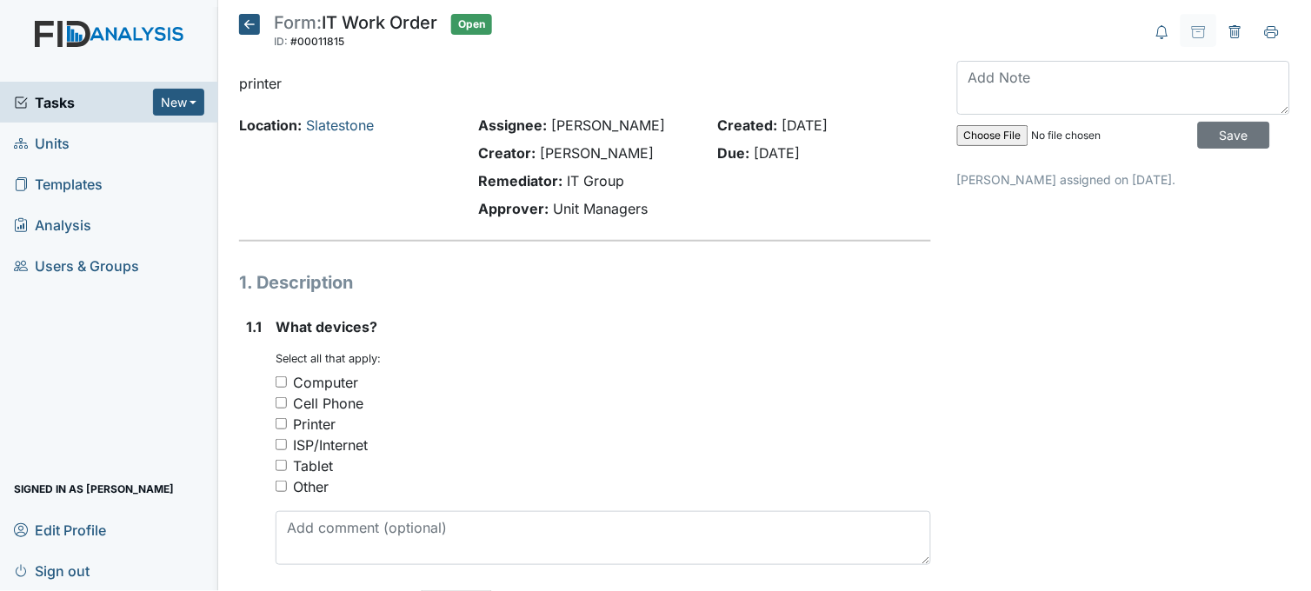
click at [282, 421] on input "Printer" at bounding box center [281, 423] width 11 height 11
checkbox input "true"
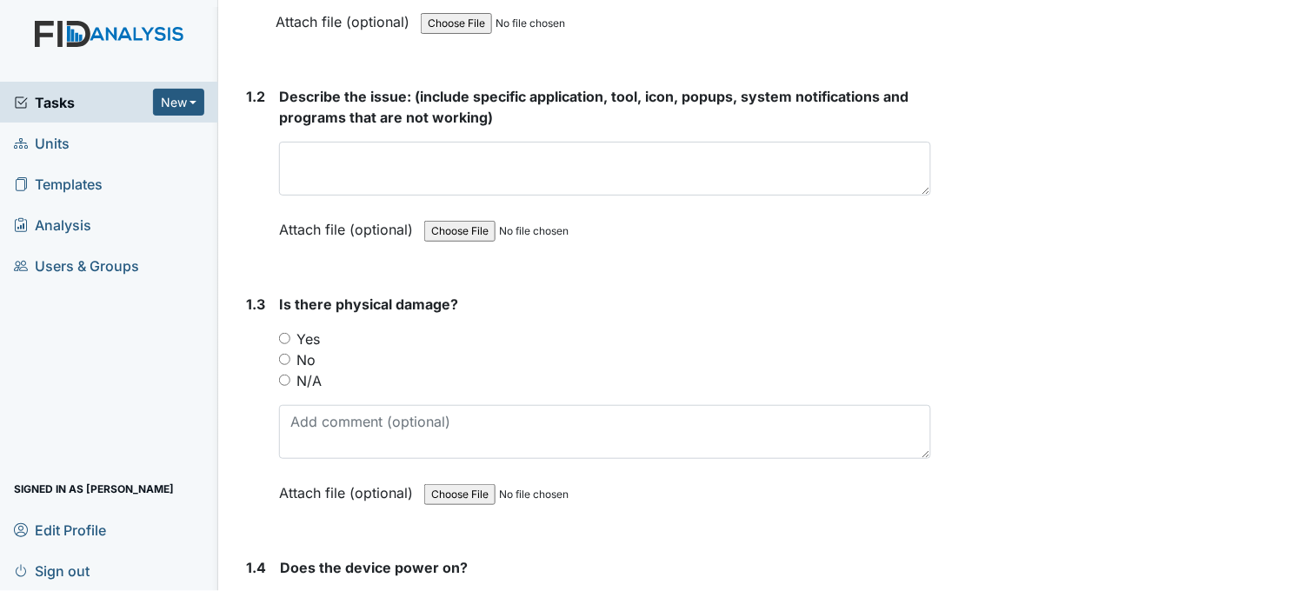
scroll to position [579, 0]
click at [287, 354] on input "No" at bounding box center [284, 357] width 11 height 11
radio input "true"
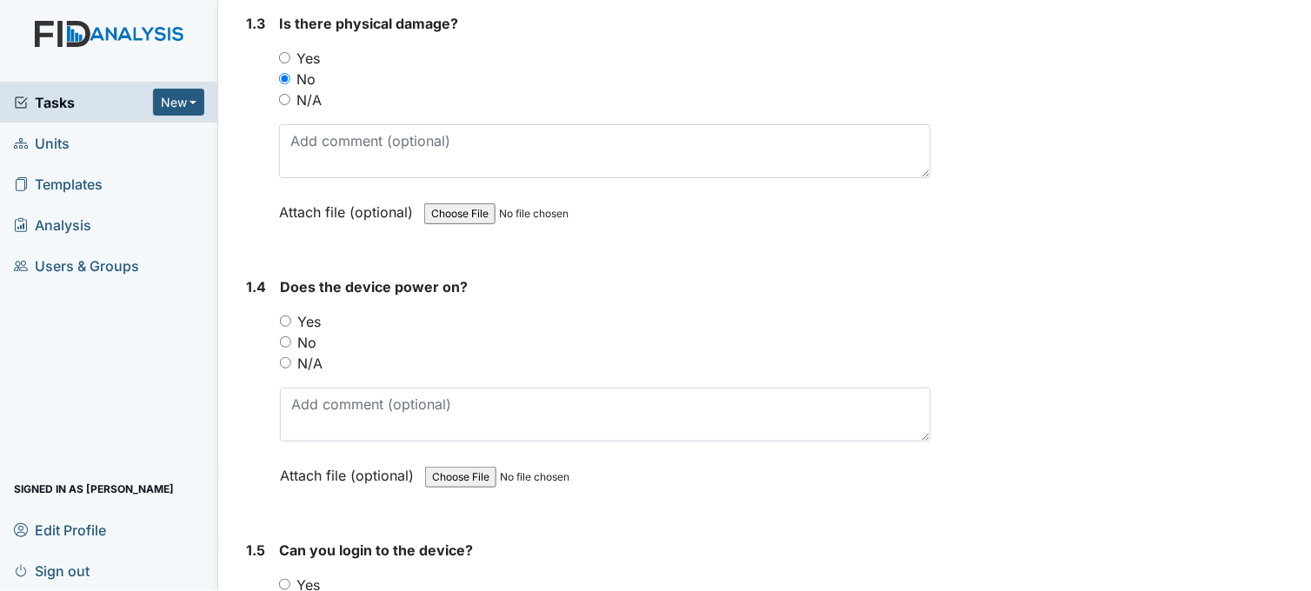
scroll to position [869, 0]
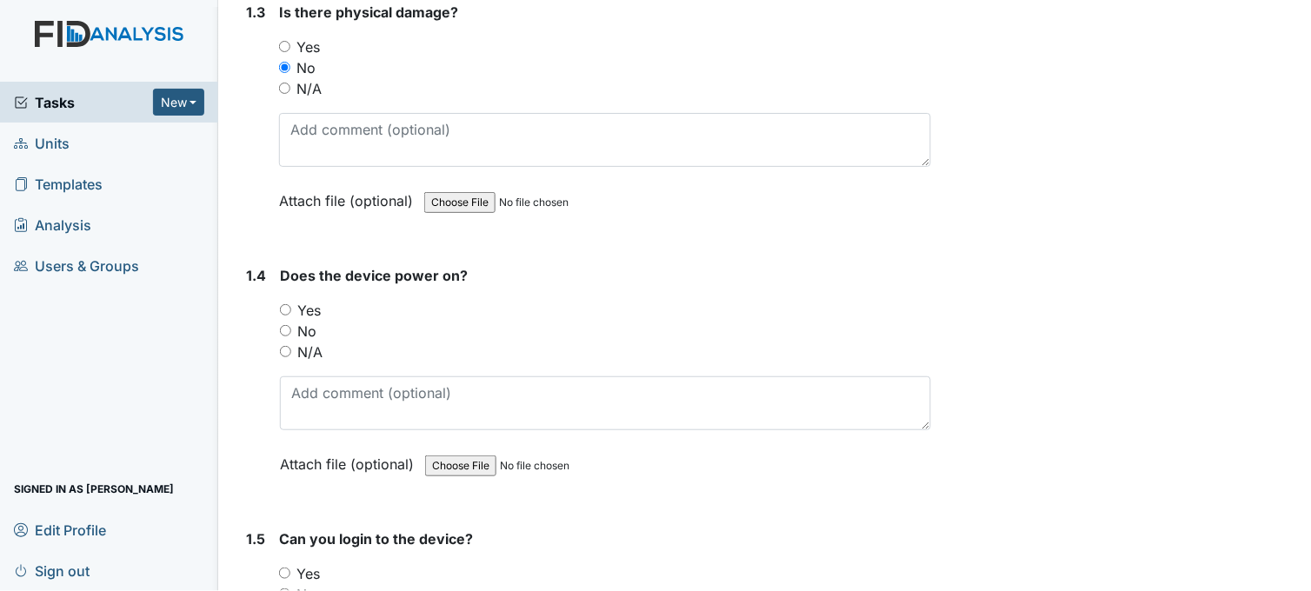
click at [288, 309] on input "Yes" at bounding box center [285, 309] width 11 height 11
radio input "true"
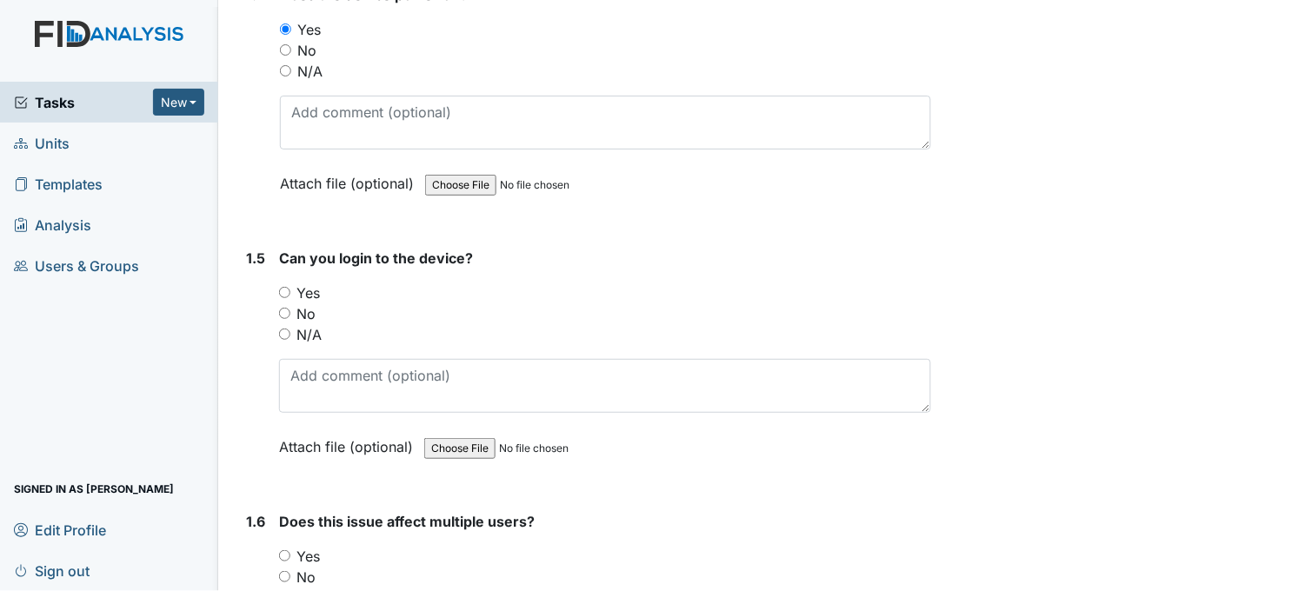
scroll to position [1159, 0]
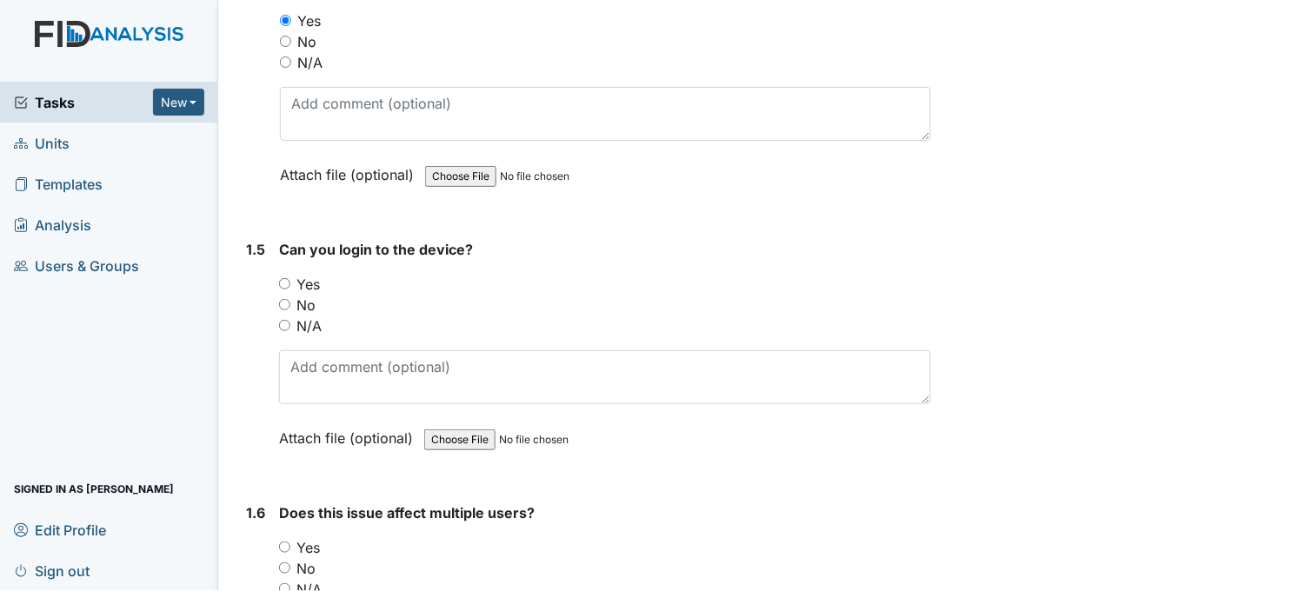
click at [285, 282] on input "Yes" at bounding box center [284, 283] width 11 height 11
radio input "true"
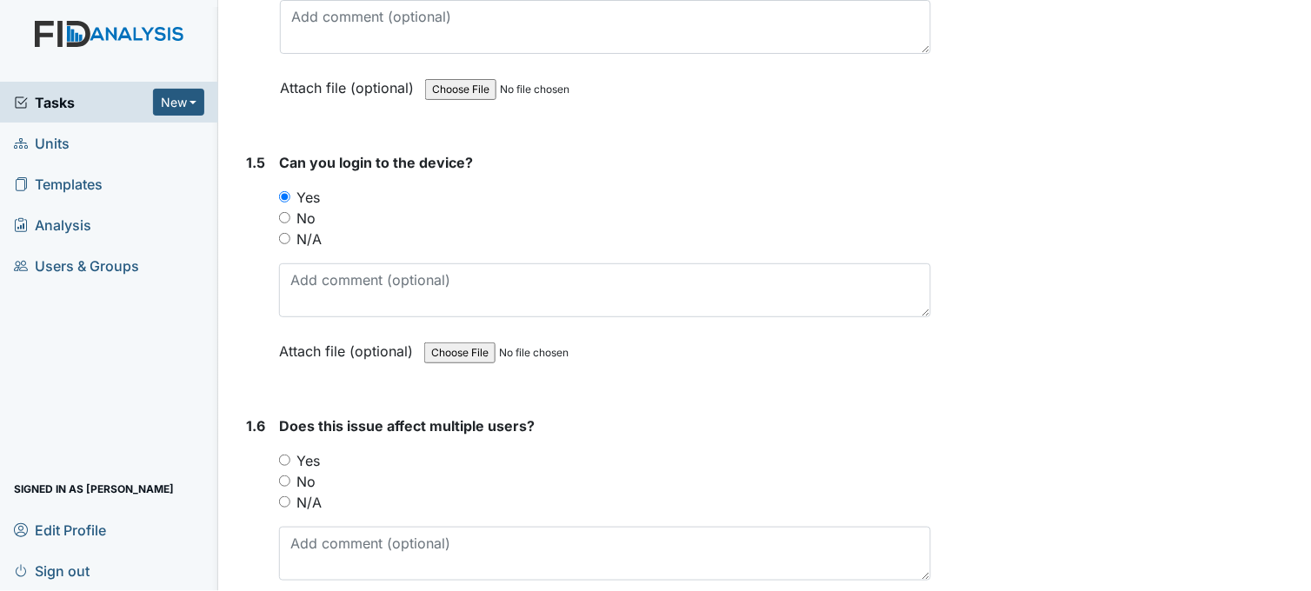
scroll to position [1378, 0]
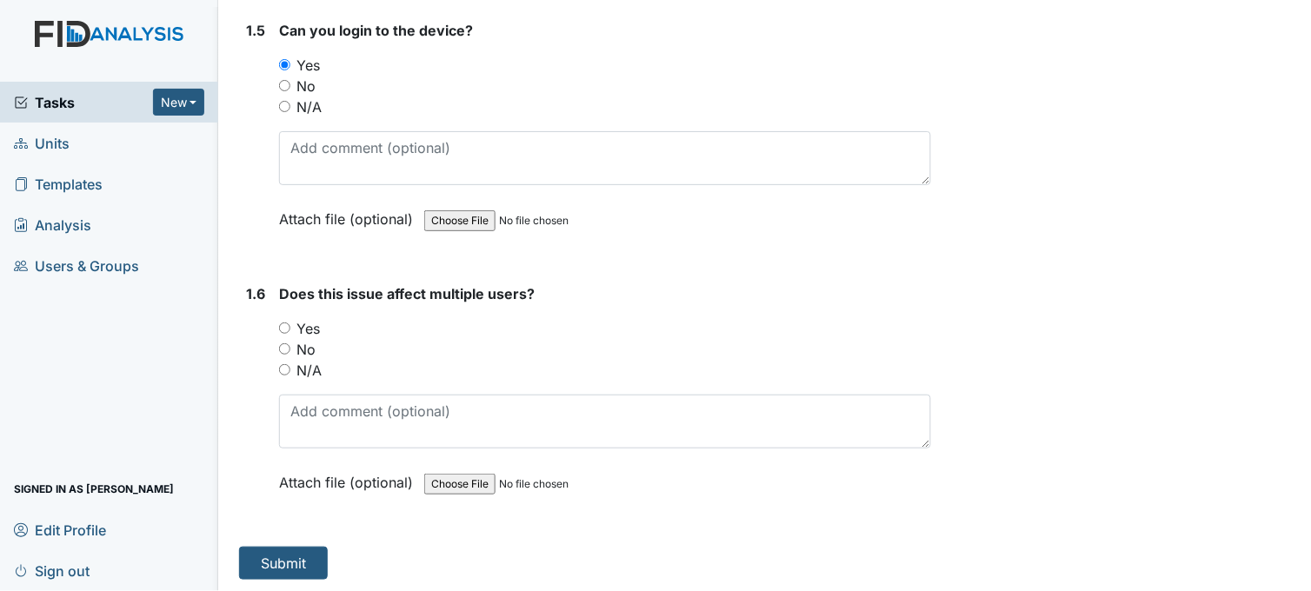
click at [285, 343] on input "No" at bounding box center [284, 348] width 11 height 11
radio input "true"
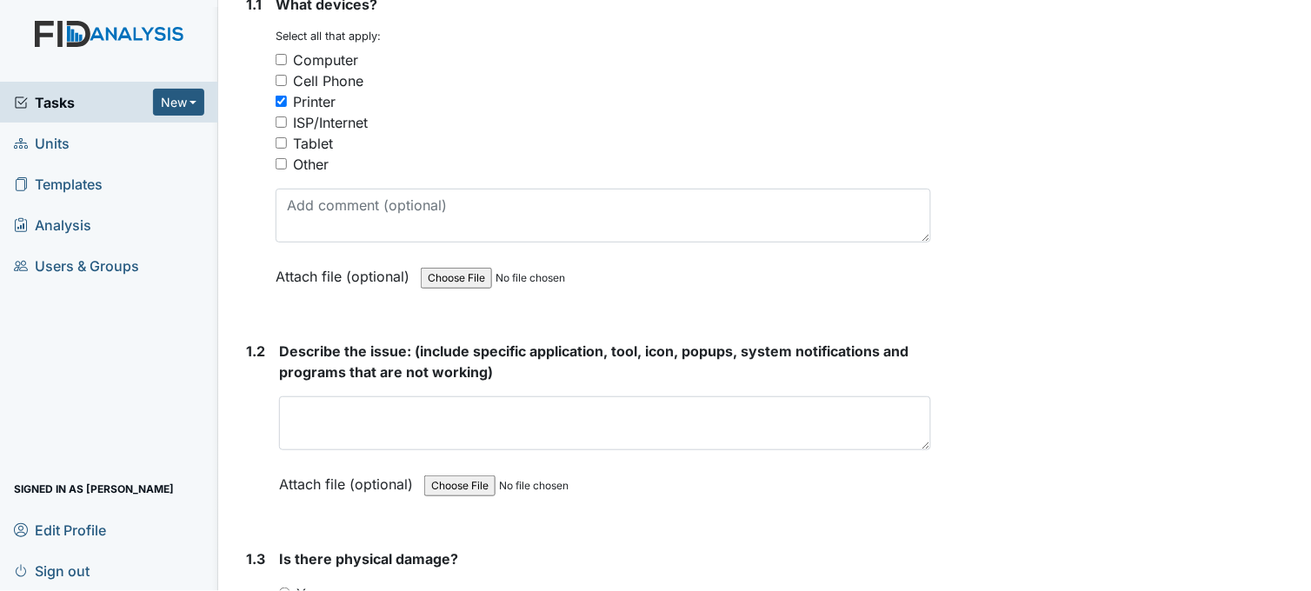
scroll to position [316, 0]
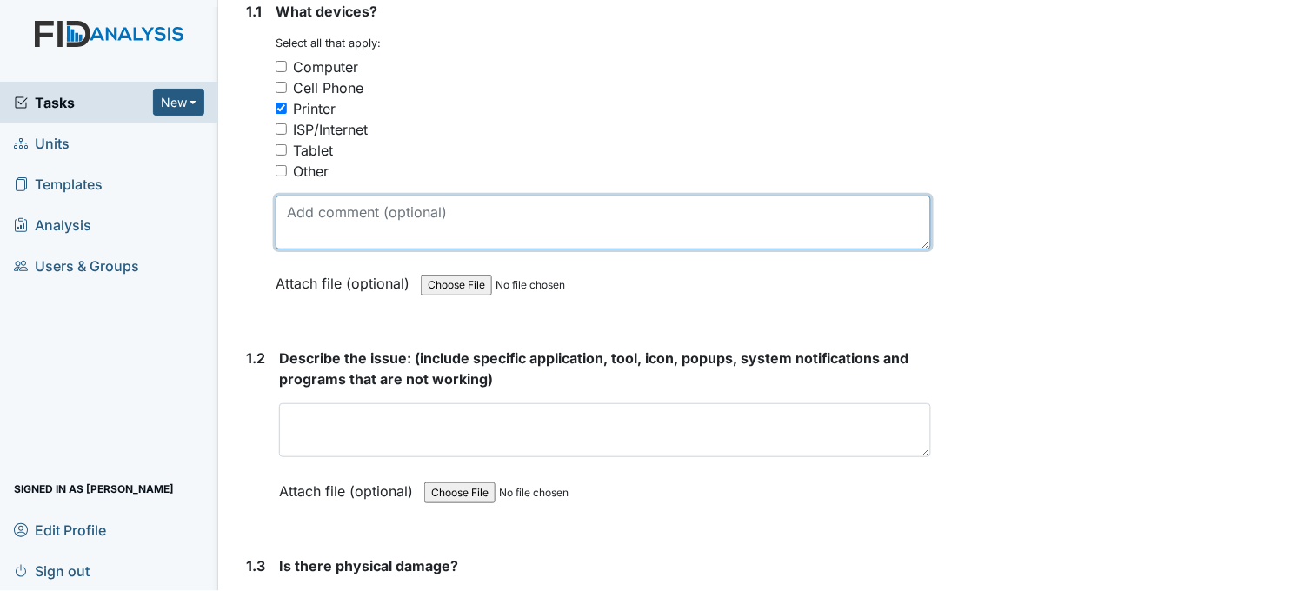
click at [387, 227] on textarea at bounding box center [603, 223] width 655 height 54
type textarea "cannot print anything from my laptop"
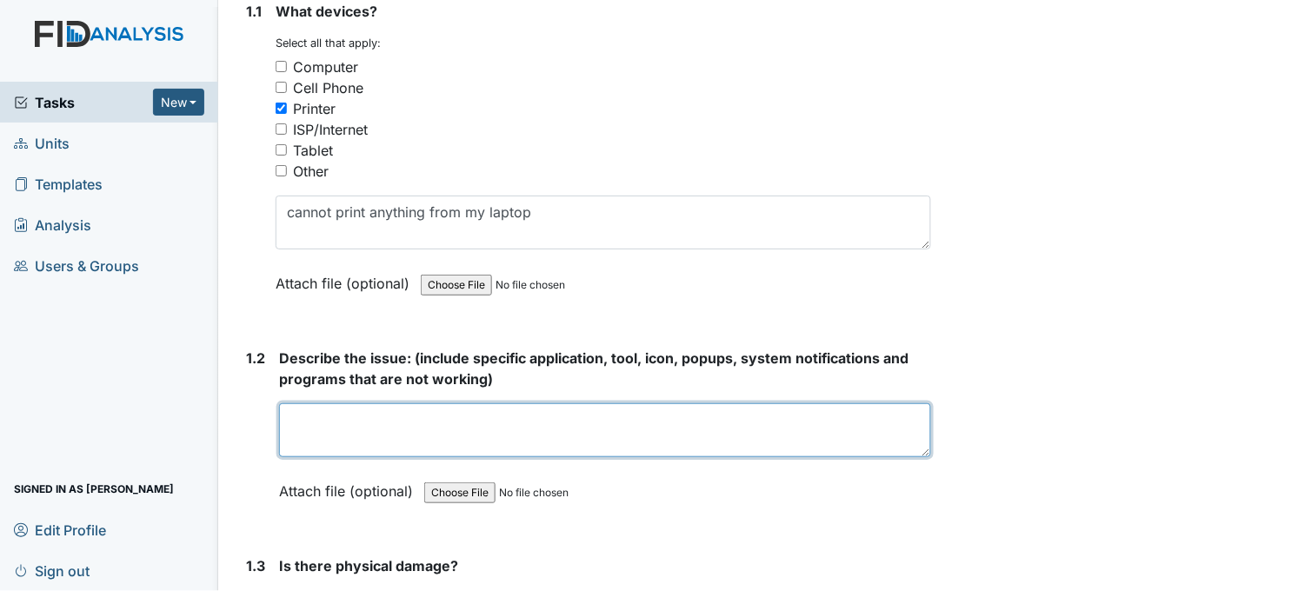
click at [513, 415] on textarea at bounding box center [605, 430] width 652 height 54
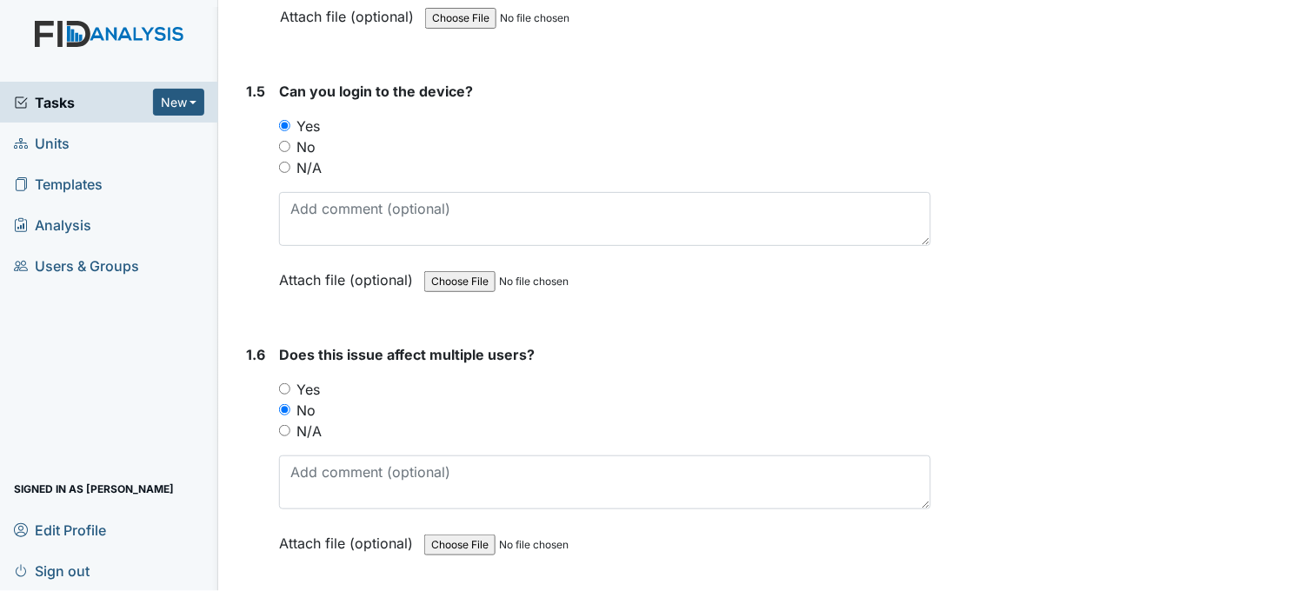
scroll to position [1378, 0]
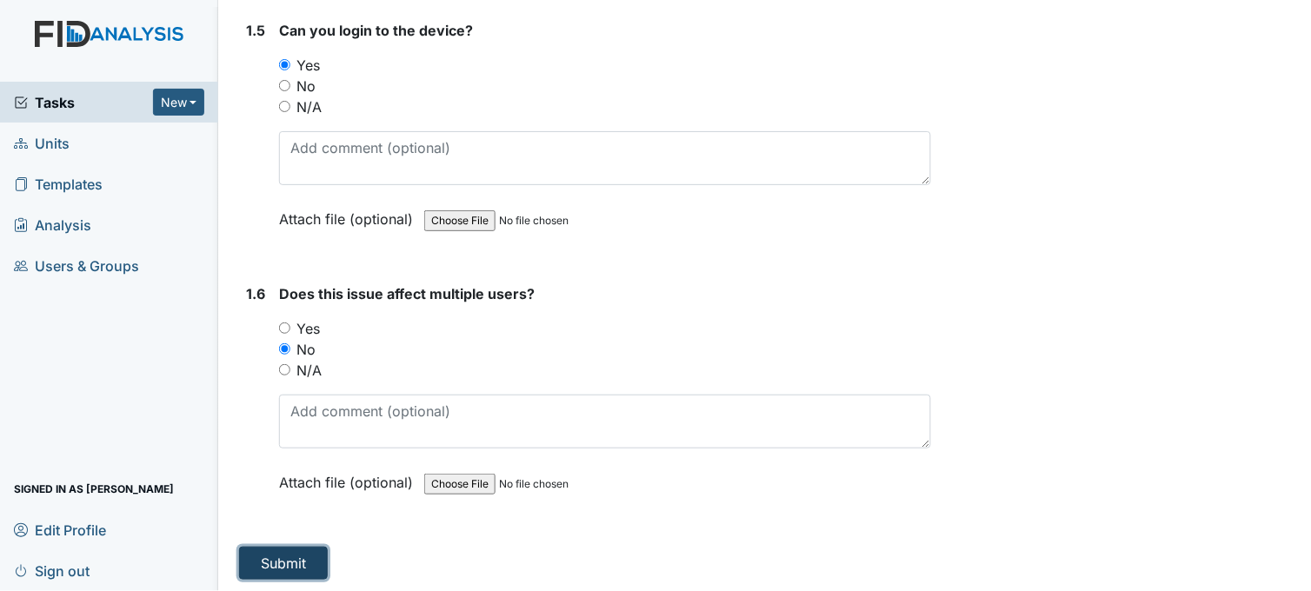
click at [275, 553] on button "Submit" at bounding box center [283, 563] width 89 height 33
click at [283, 559] on button "Submit" at bounding box center [283, 564] width 89 height 33
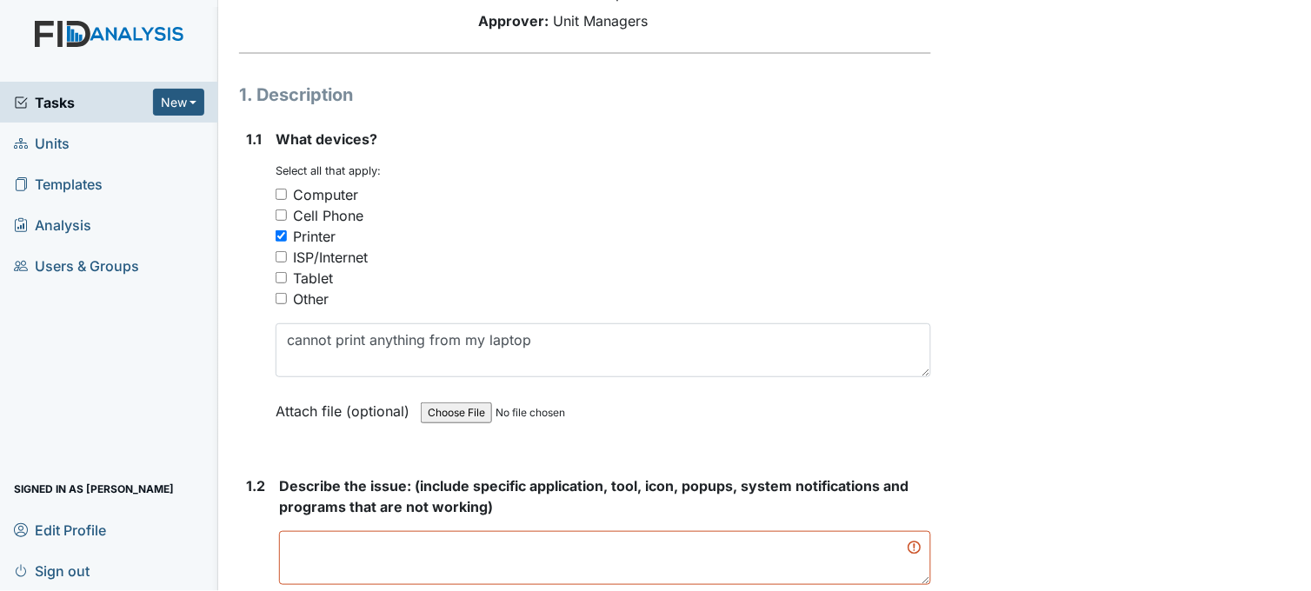
scroll to position [386, 0]
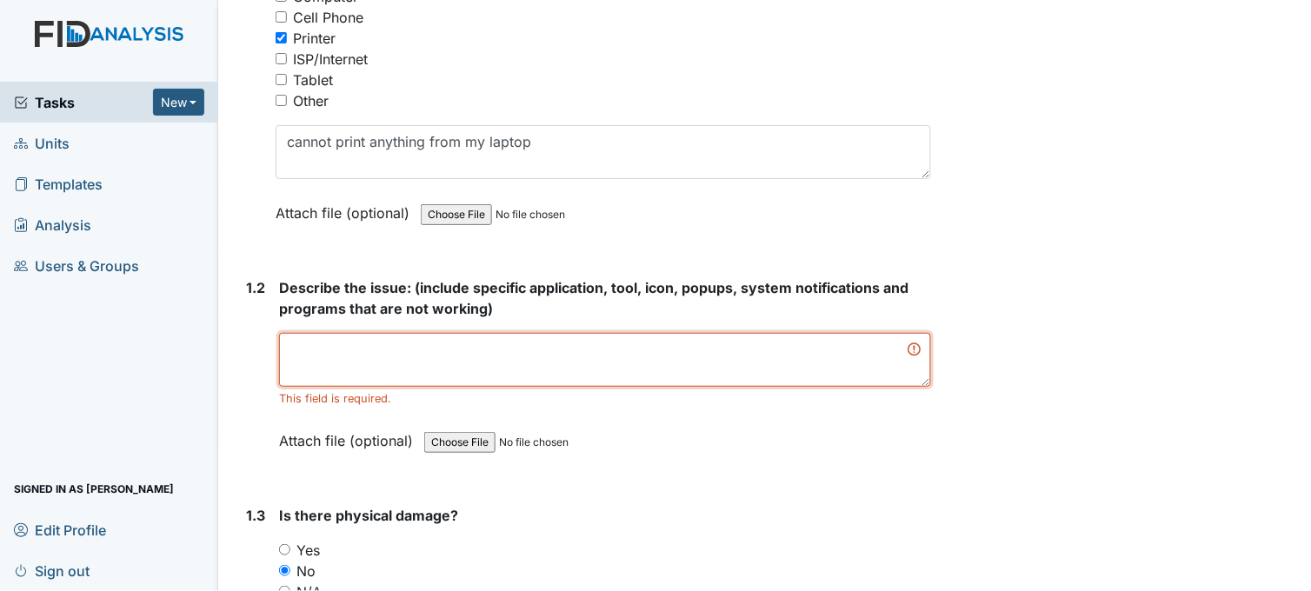
click at [362, 350] on textarea at bounding box center [605, 360] width 652 height 54
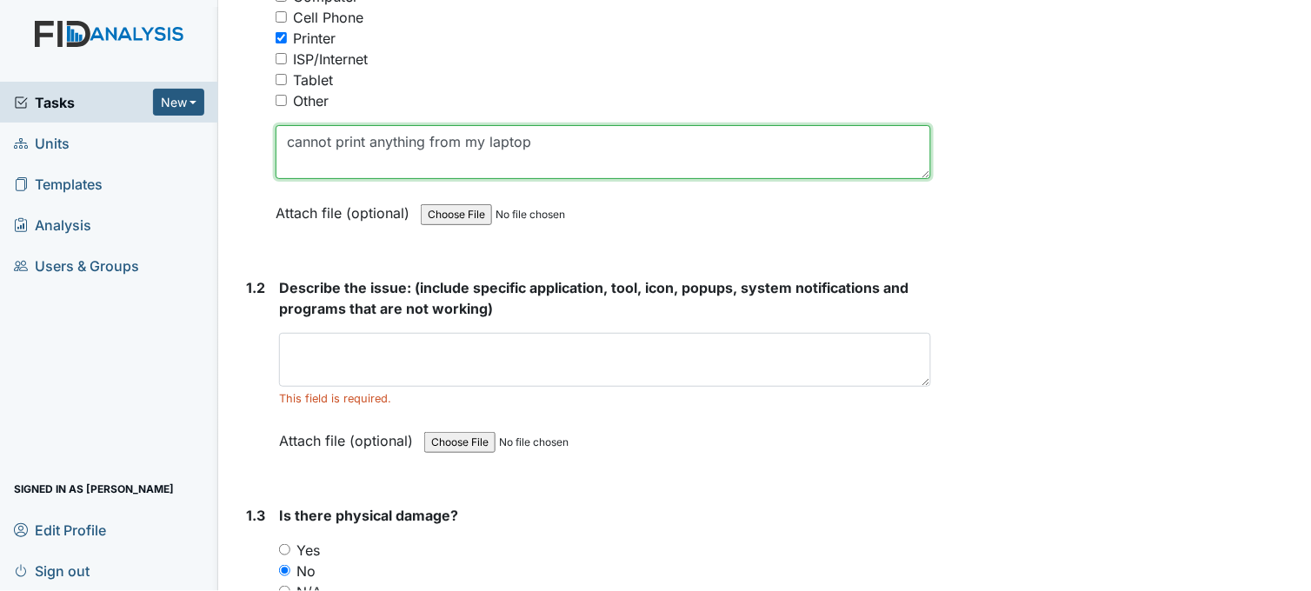
drag, startPoint x: 282, startPoint y: 142, endPoint x: 535, endPoint y: 137, distance: 253.0
click at [535, 137] on textarea "cannot print anything from my laptop" at bounding box center [603, 152] width 655 height 54
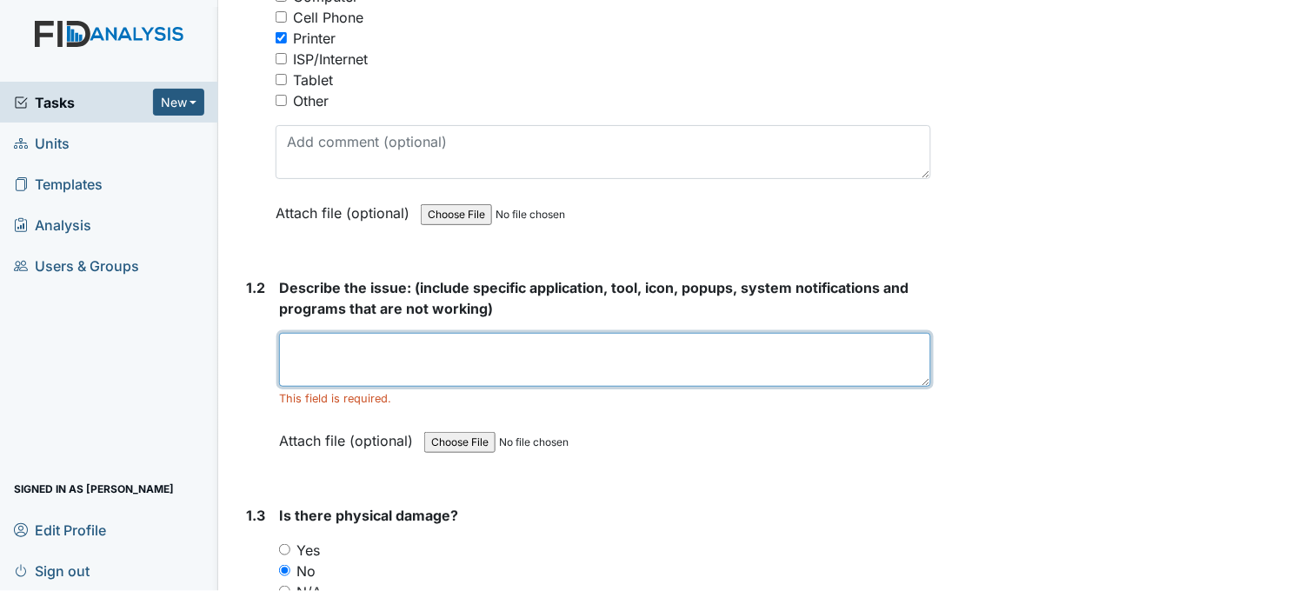
click at [319, 350] on textarea at bounding box center [605, 360] width 652 height 54
paste textarea "cannot print anything from my laptop"
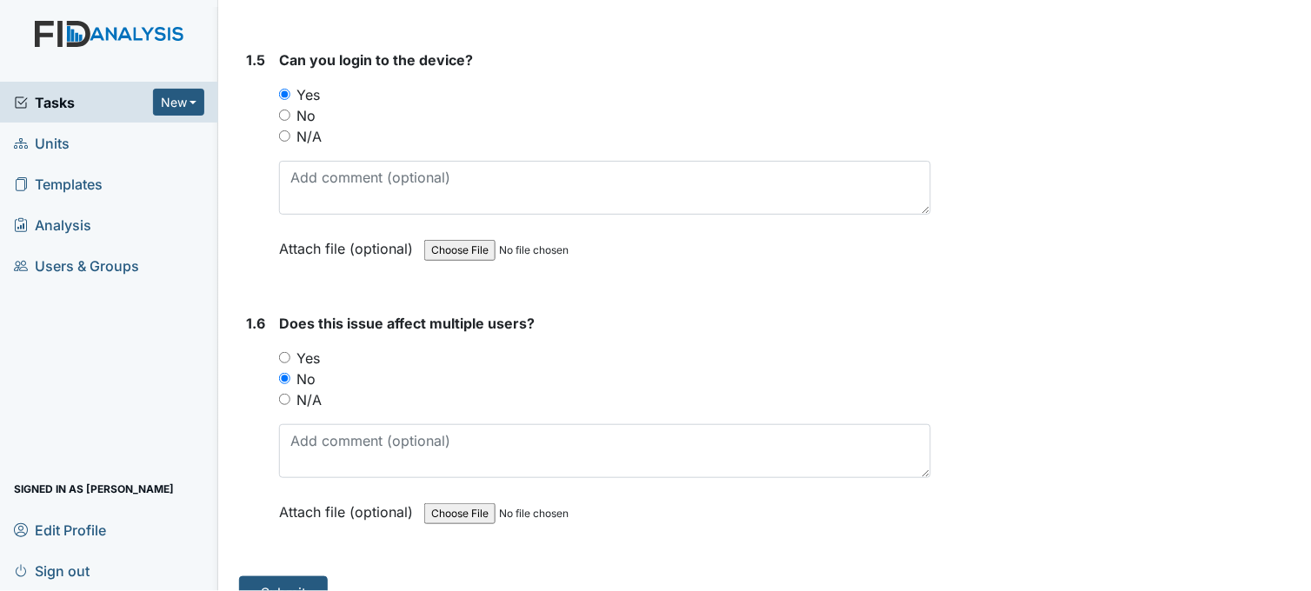
scroll to position [1398, 0]
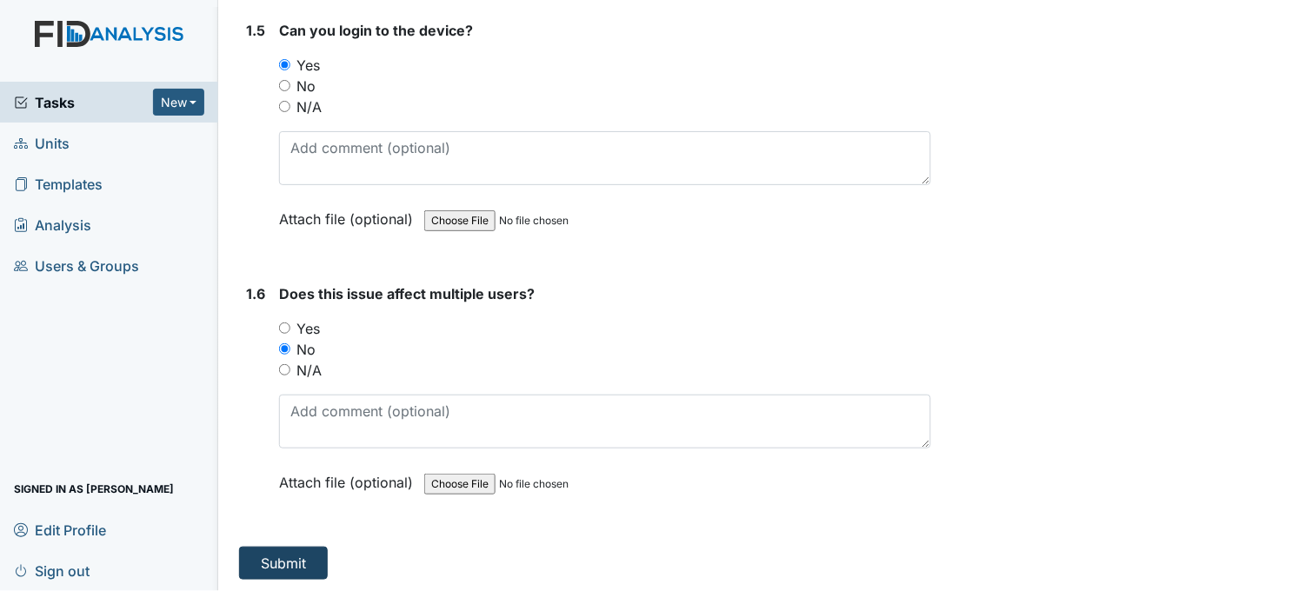
type textarea "cannot print anything from my laptop"
click at [291, 553] on button "Submit" at bounding box center [283, 563] width 89 height 33
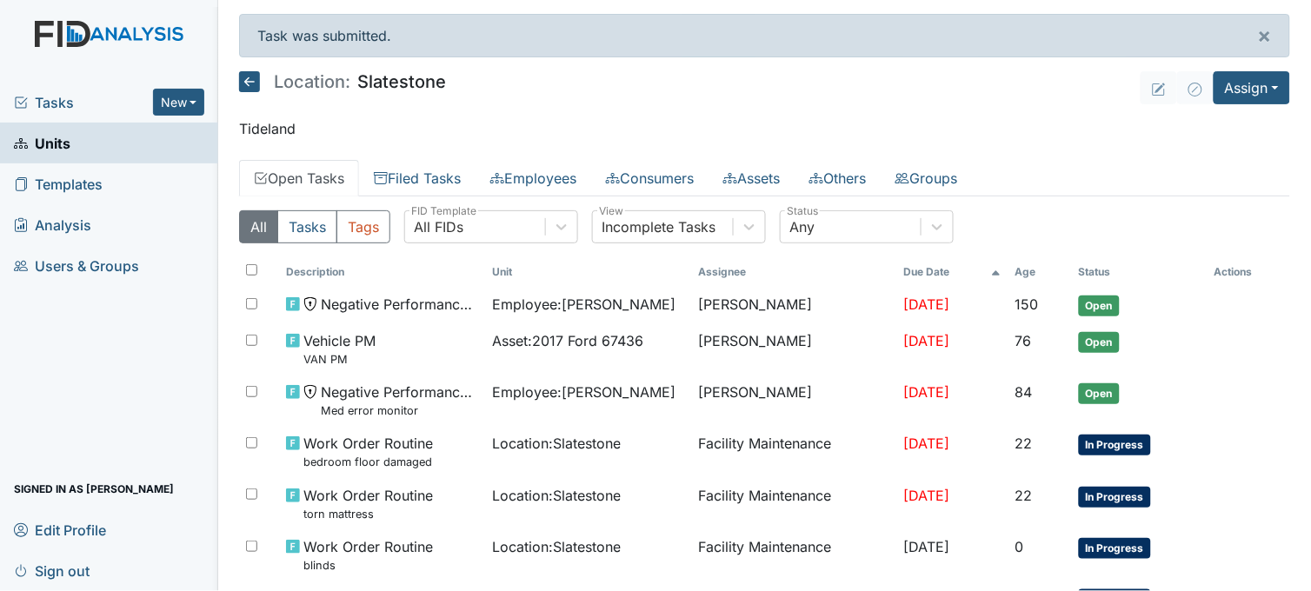
click at [37, 98] on span "Tasks" at bounding box center [83, 102] width 139 height 21
